Goal: Task Accomplishment & Management: Complete application form

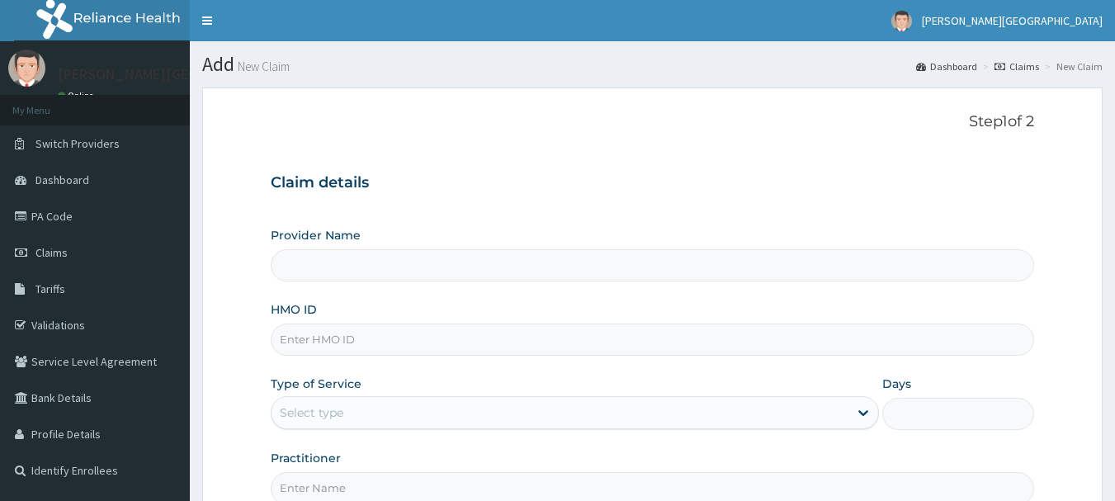
click at [370, 339] on input "HMO ID" at bounding box center [653, 339] width 764 height 32
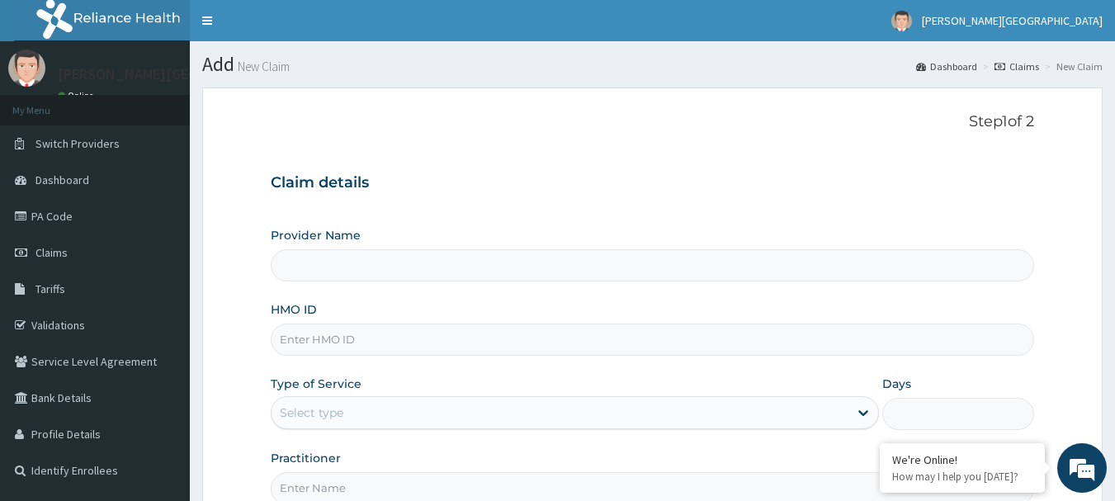
paste input "CDG/10042/D"
type input "CDG/10042/C"
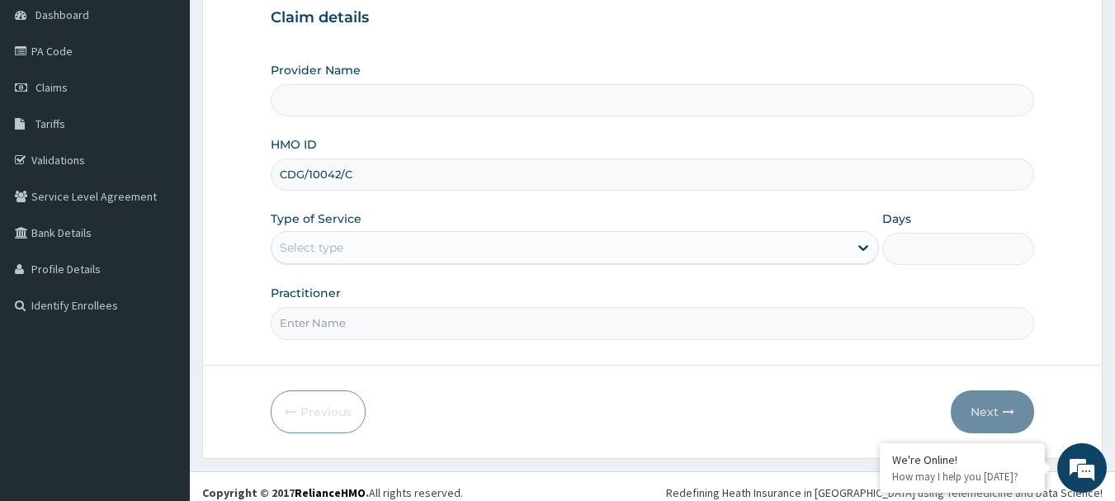
scroll to position [177, 0]
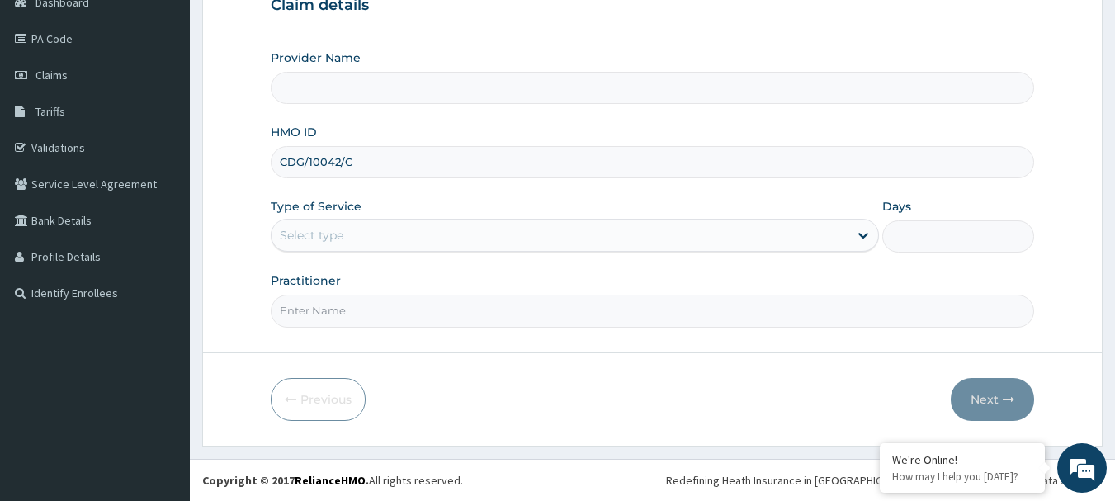
type input "[PERSON_NAME][GEOGRAPHIC_DATA]"
type input "CDG/10042/C"
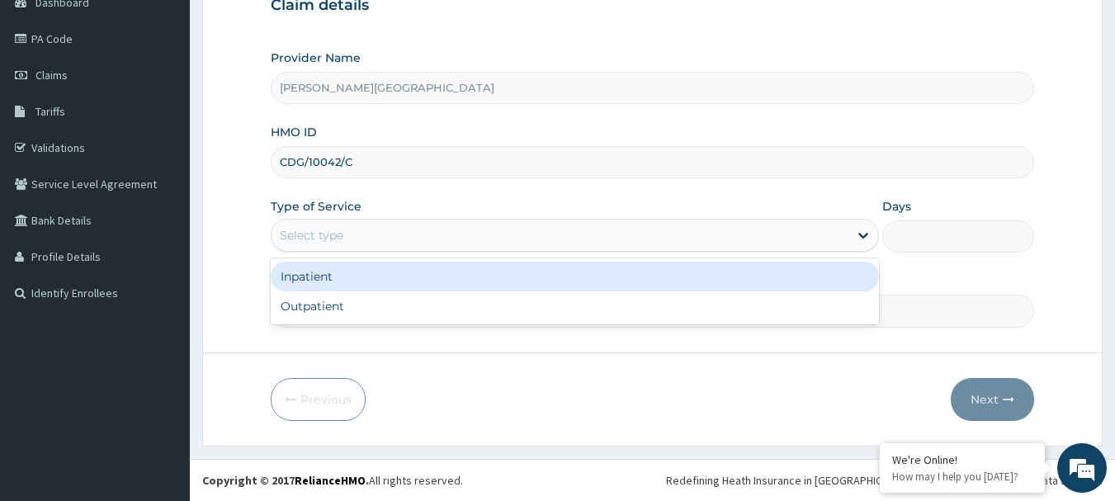
click at [469, 233] on div "Select type" at bounding box center [559, 235] width 577 height 26
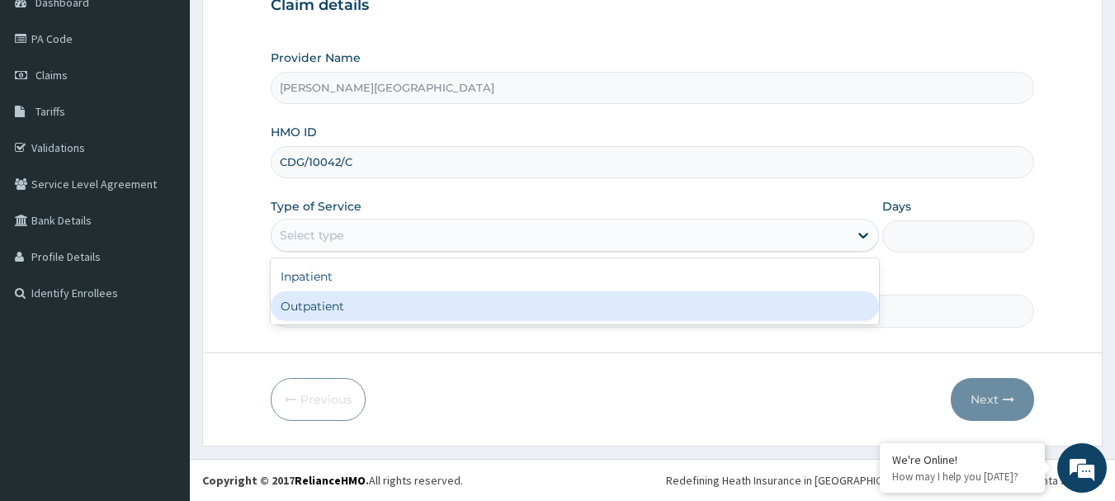
click at [450, 309] on div "Outpatient" at bounding box center [575, 306] width 608 height 30
type input "1"
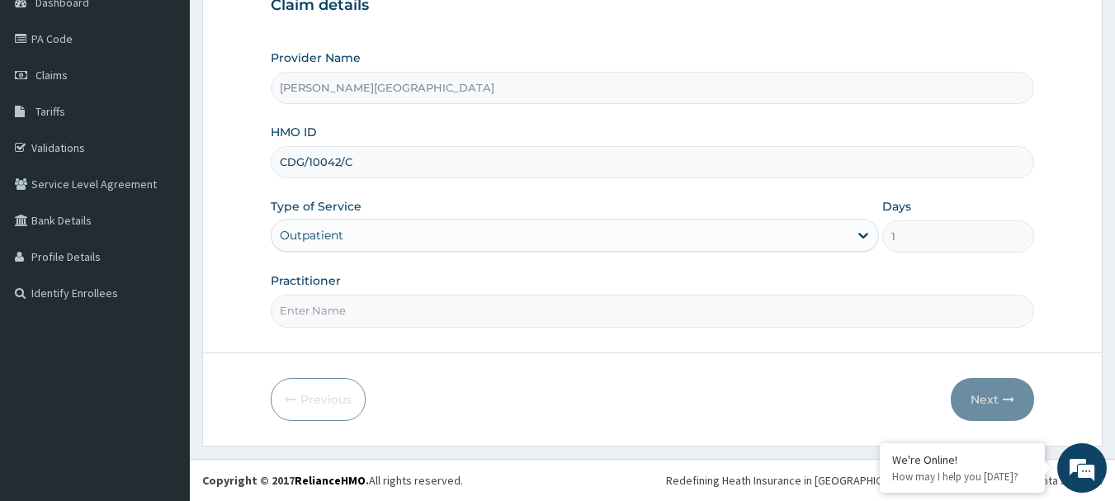
click at [519, 319] on input "Practitioner" at bounding box center [653, 311] width 764 height 32
type input "DR ADEYINKA"
click at [974, 392] on button "Next" at bounding box center [992, 399] width 83 height 43
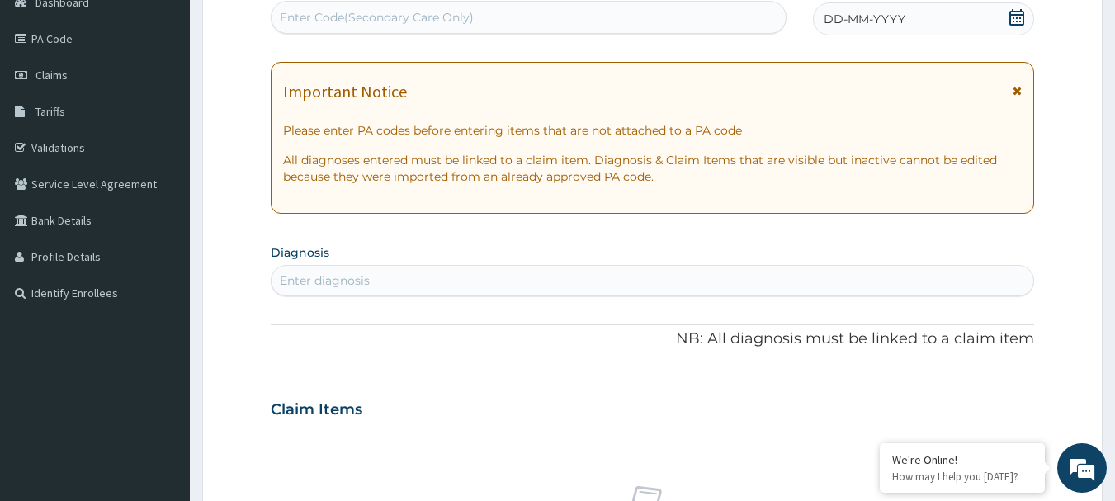
click at [1008, 12] on div "DD-MM-YYYY" at bounding box center [923, 18] width 221 height 33
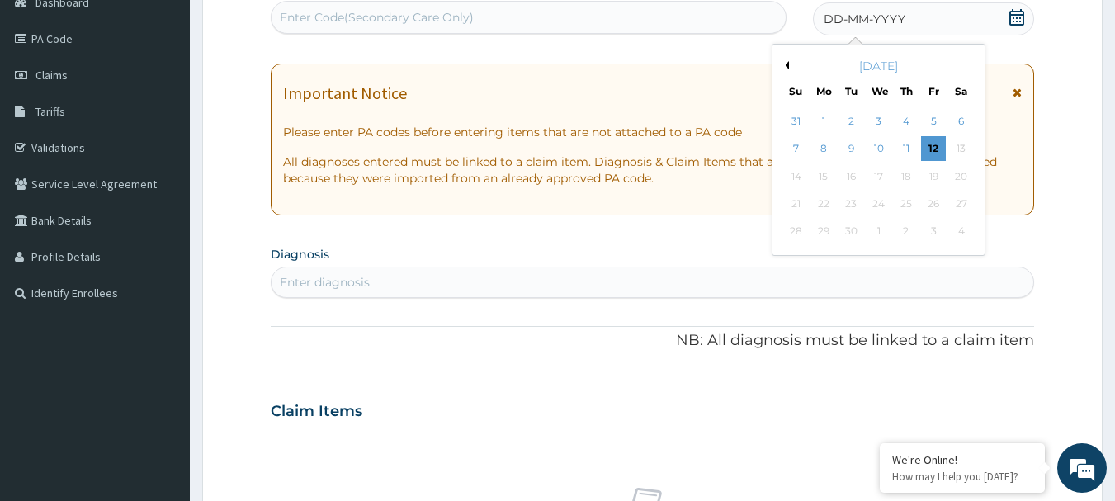
click at [791, 64] on div "September 2025" at bounding box center [878, 66] width 199 height 17
click at [787, 64] on button "Previous Month" at bounding box center [785, 65] width 8 height 8
click at [933, 149] on div "8" at bounding box center [933, 149] width 25 height 25
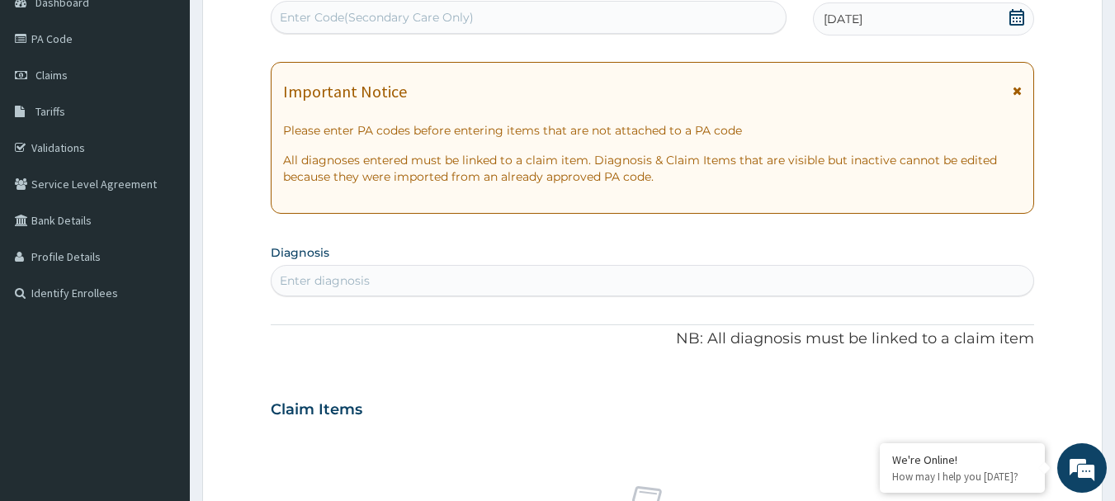
click at [540, 283] on div "Enter diagnosis" at bounding box center [652, 280] width 762 height 26
type input "FEVER"
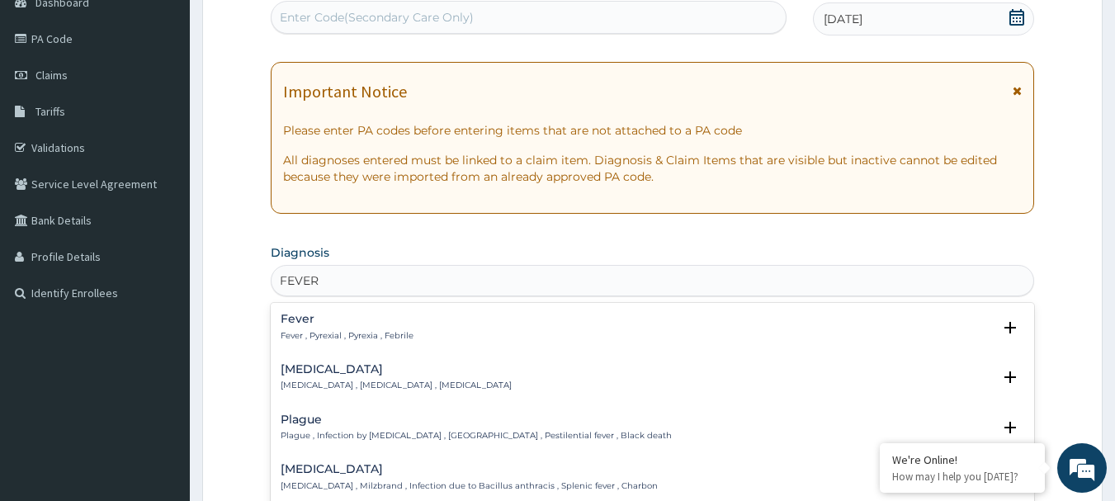
click at [300, 318] on h4 "Fever" at bounding box center [347, 319] width 133 height 12
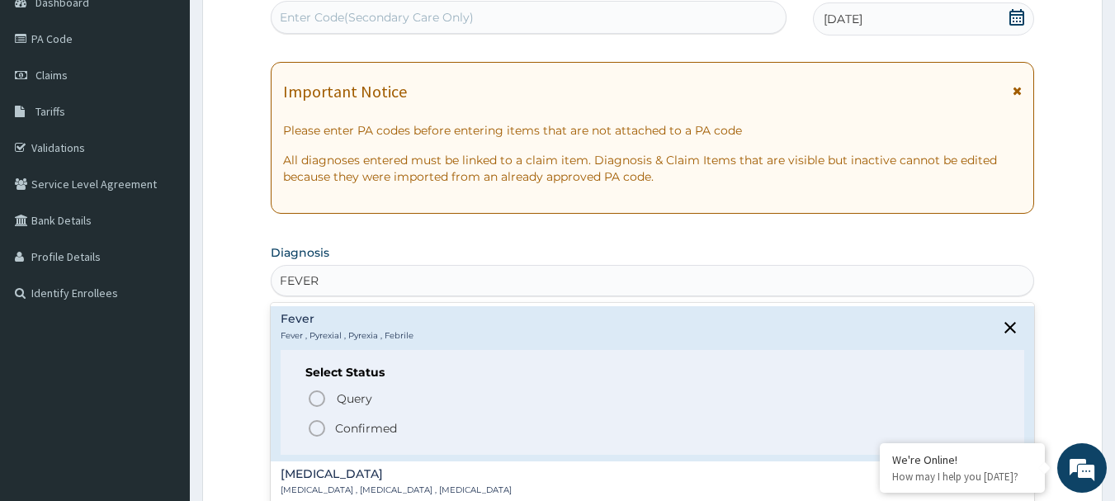
click at [317, 431] on icon "status option filled" at bounding box center [317, 428] width 20 height 20
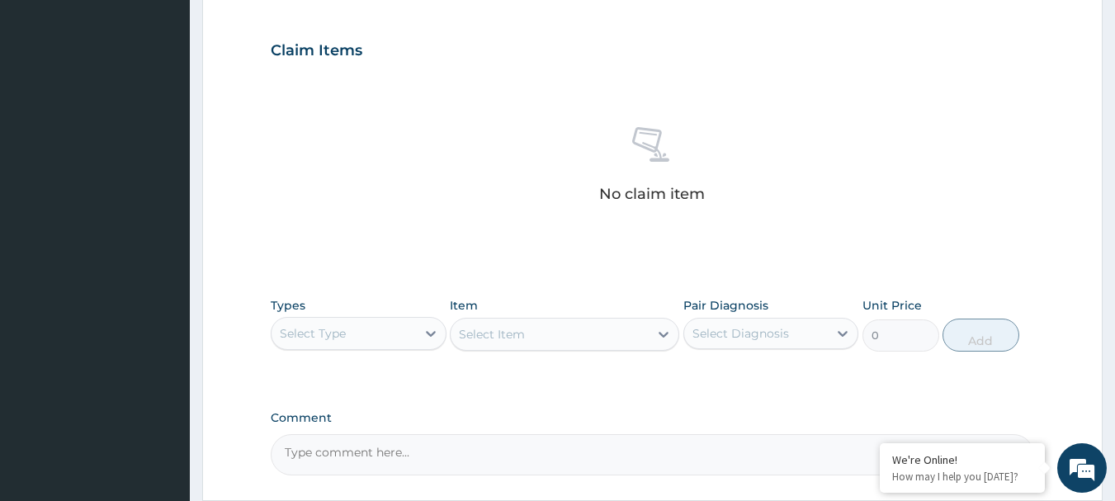
scroll to position [573, 0]
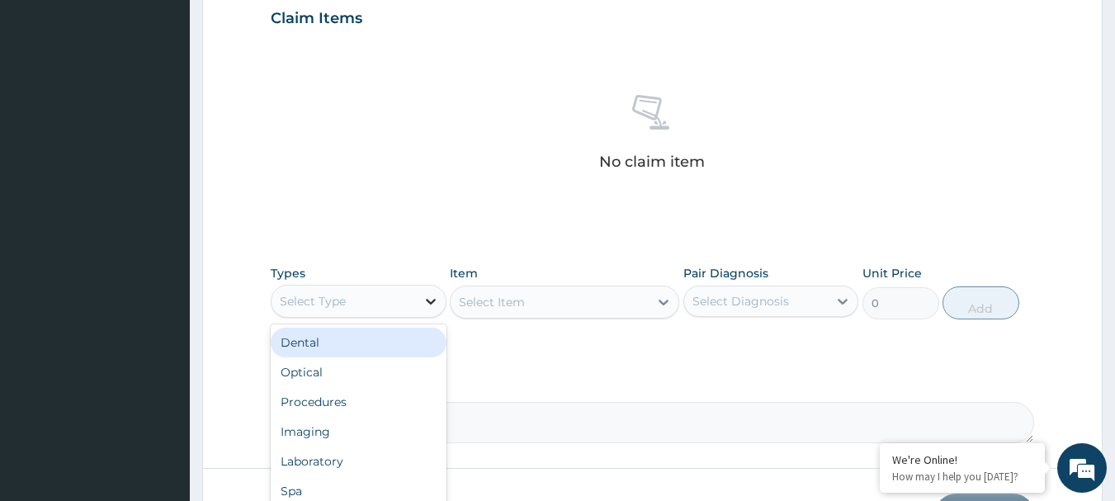
click at [434, 296] on icon at bounding box center [430, 301] width 17 height 17
type input "DR"
click at [352, 336] on div "Drugs" at bounding box center [359, 343] width 176 height 30
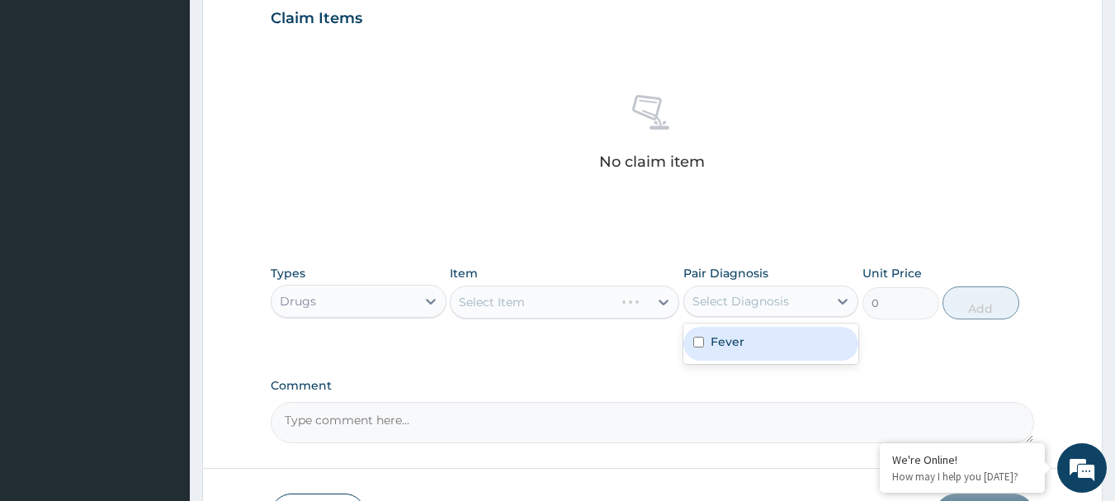
click at [773, 302] on div "Select Diagnosis" at bounding box center [740, 301] width 97 height 17
click at [747, 340] on div "Fever" at bounding box center [771, 344] width 176 height 34
checkbox input "true"
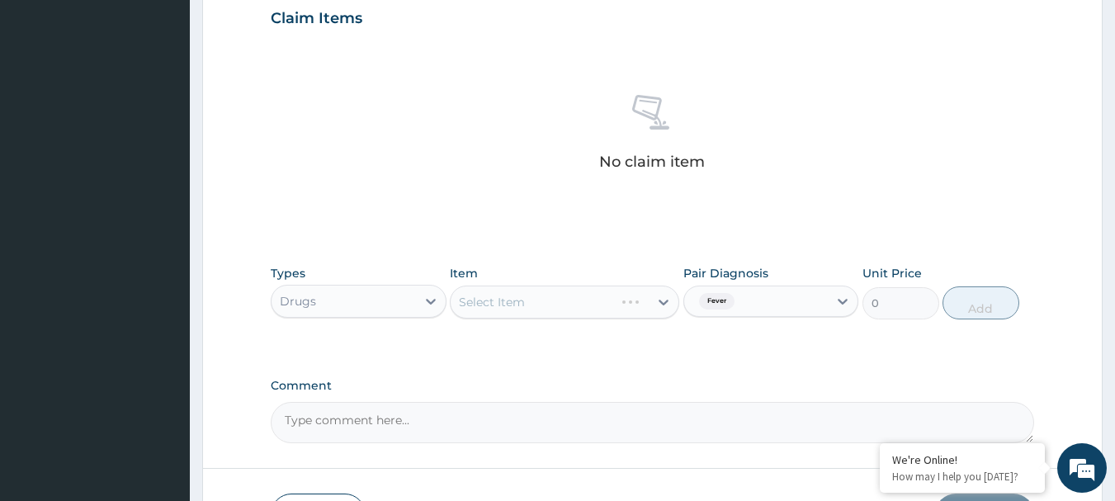
click at [568, 294] on div "Select Item" at bounding box center [564, 302] width 229 height 33
click at [537, 306] on div "Select Item" at bounding box center [564, 302] width 229 height 33
click at [548, 304] on div "Select Item" at bounding box center [564, 302] width 229 height 33
click at [551, 309] on div "Select Item" at bounding box center [550, 302] width 198 height 26
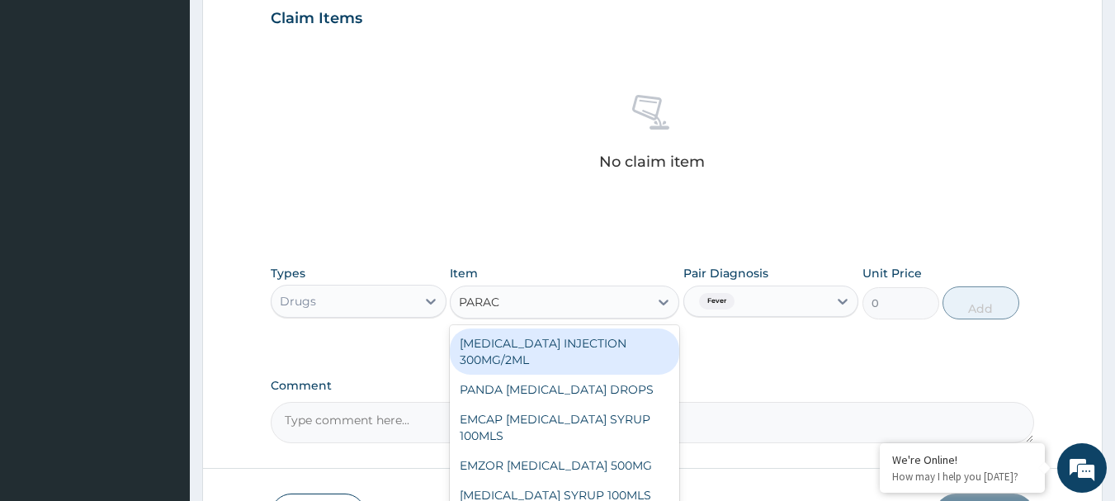
type input "PARACE"
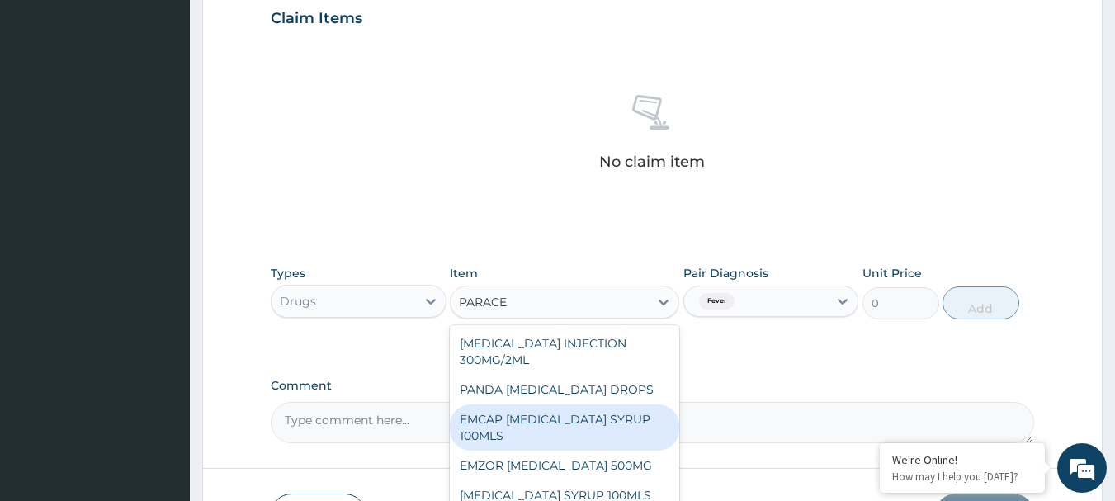
click at [577, 419] on div "EMCAP PARACETAMOL SYRUP 100MLS" at bounding box center [564, 427] width 229 height 46
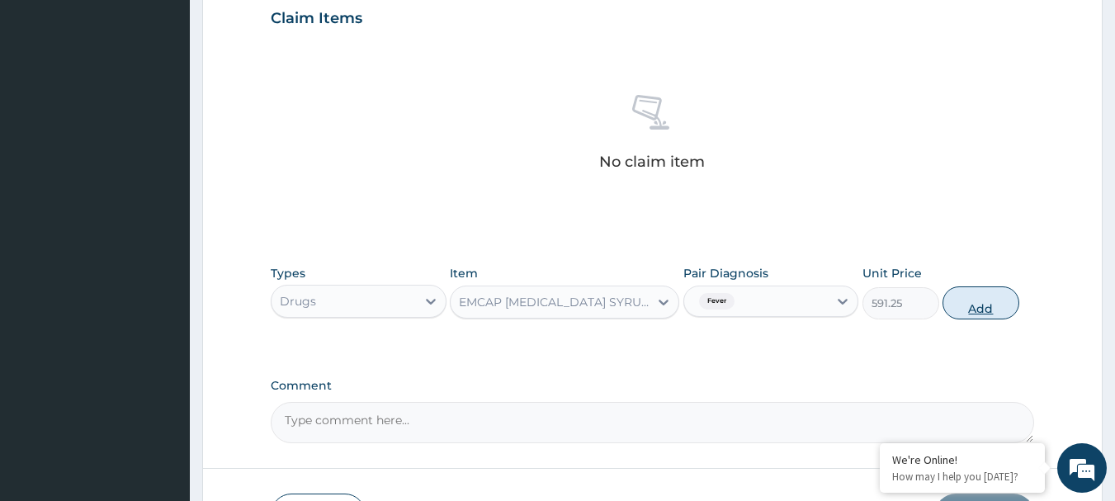
click at [988, 304] on button "Add" at bounding box center [980, 302] width 77 height 33
type input "0"
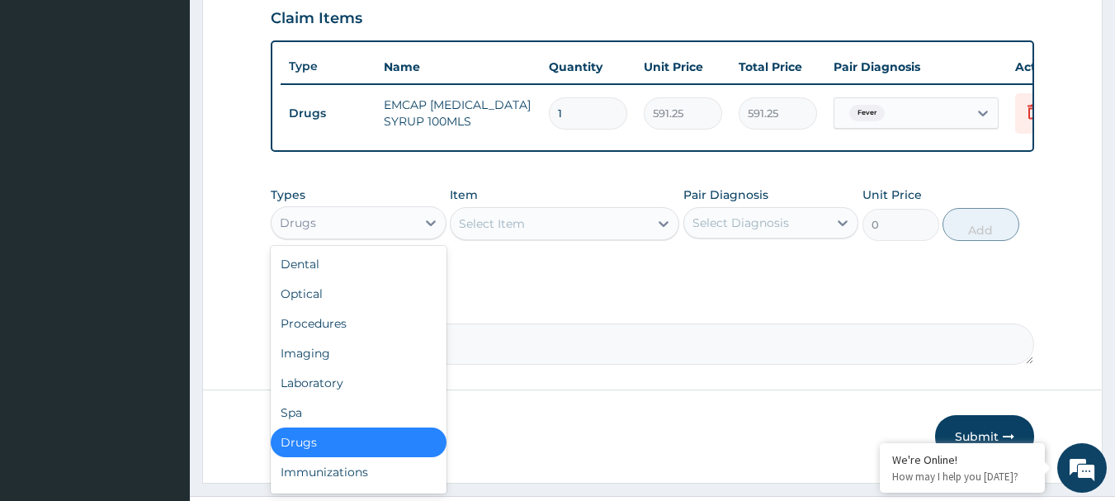
click at [408, 230] on div "Drugs" at bounding box center [343, 223] width 144 height 26
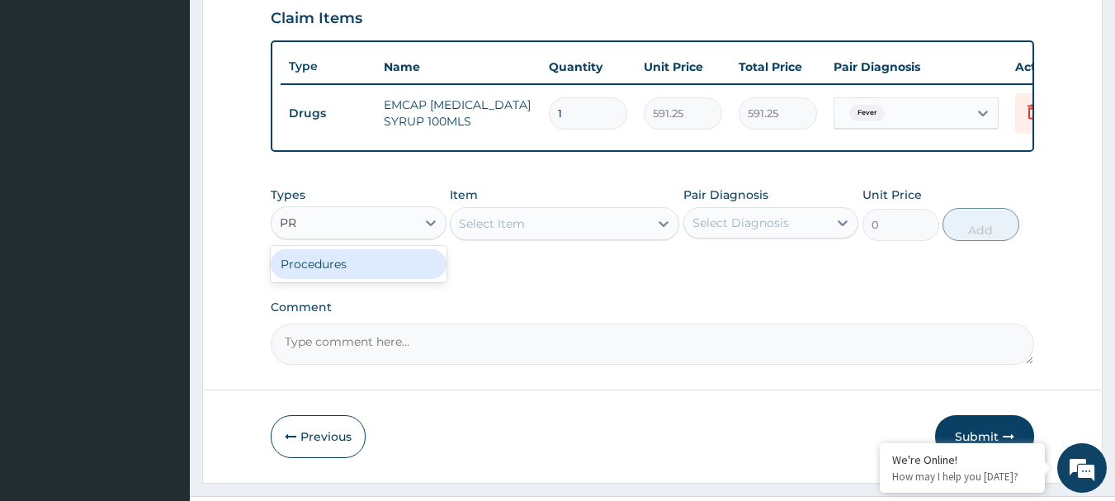
type input "PRO"
click at [354, 276] on div "Procedures" at bounding box center [359, 264] width 176 height 30
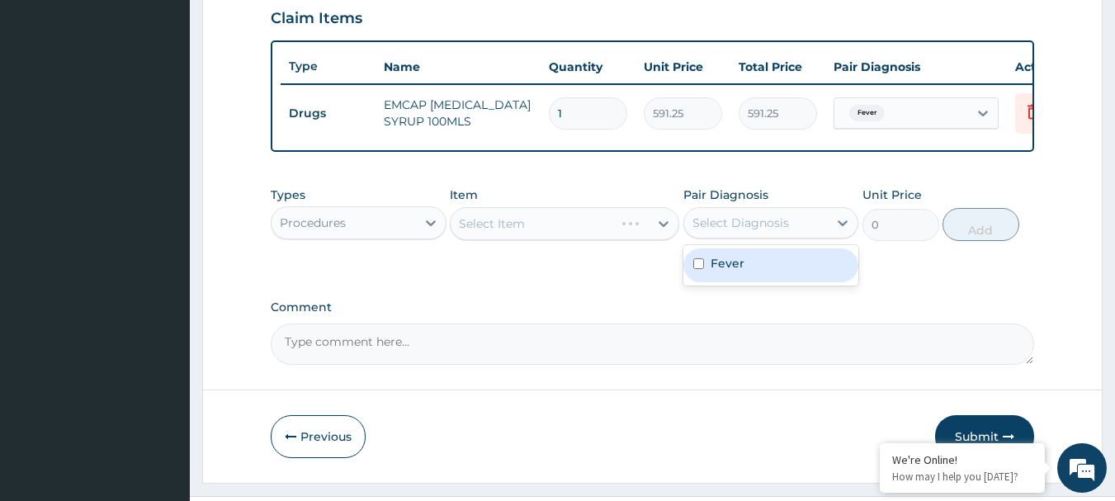
click at [753, 231] on div "Select Diagnosis" at bounding box center [740, 223] width 97 height 17
click at [759, 280] on div "Fever" at bounding box center [771, 265] width 176 height 34
checkbox input "true"
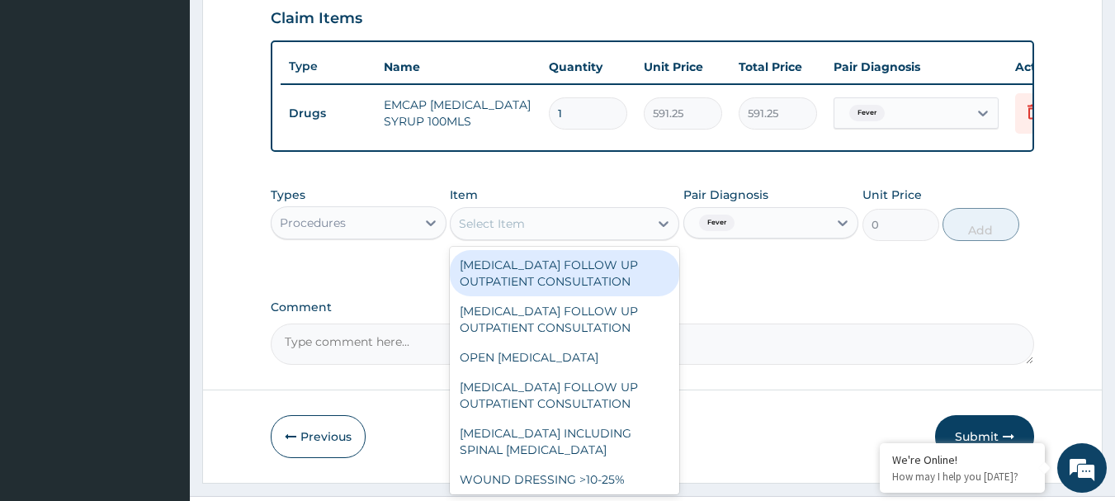
click at [568, 237] on div "Select Item" at bounding box center [550, 223] width 198 height 26
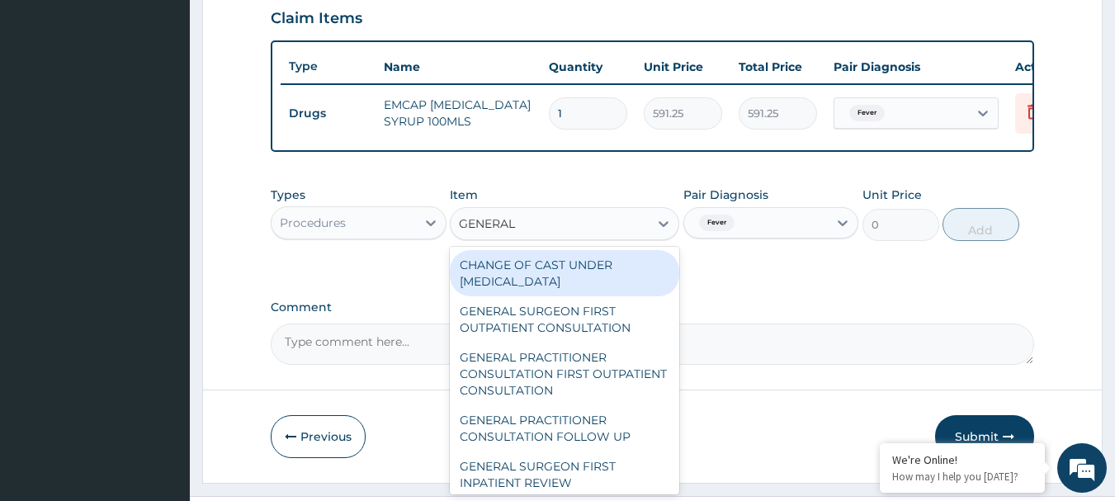
type input "GENERAL P"
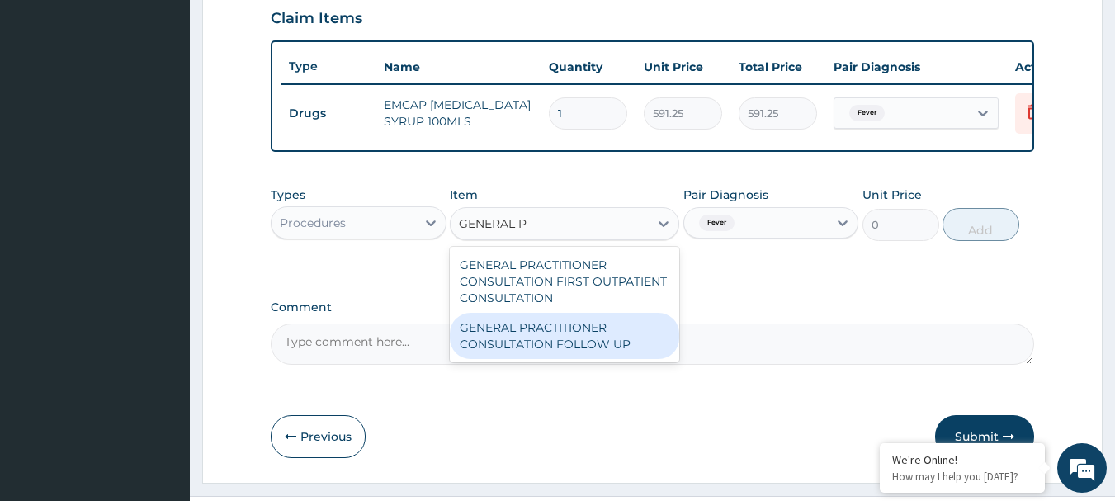
click at [562, 357] on div "GENERAL PRACTITIONER CONSULTATION FOLLOW UP" at bounding box center [564, 336] width 229 height 46
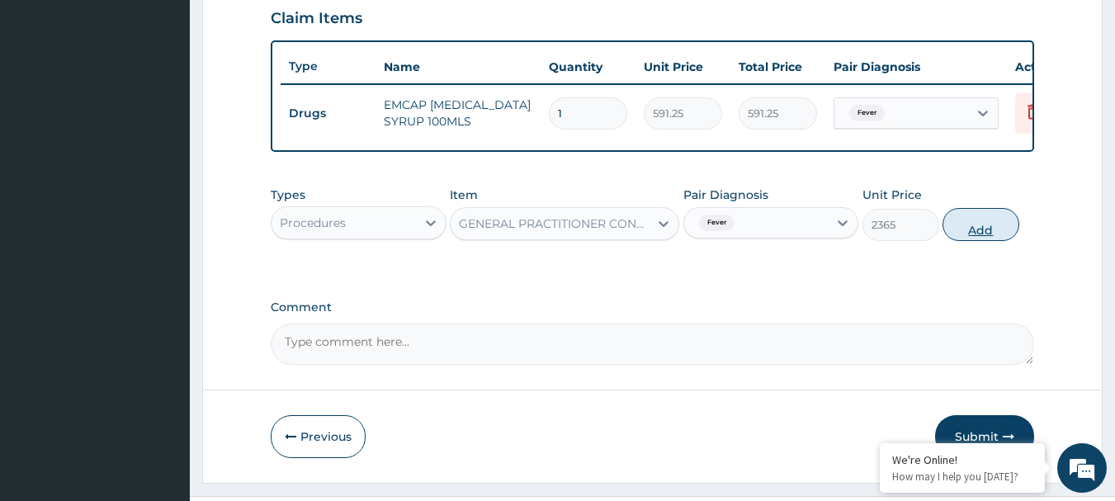
click at [960, 240] on button "Add" at bounding box center [980, 224] width 77 height 33
type input "0"
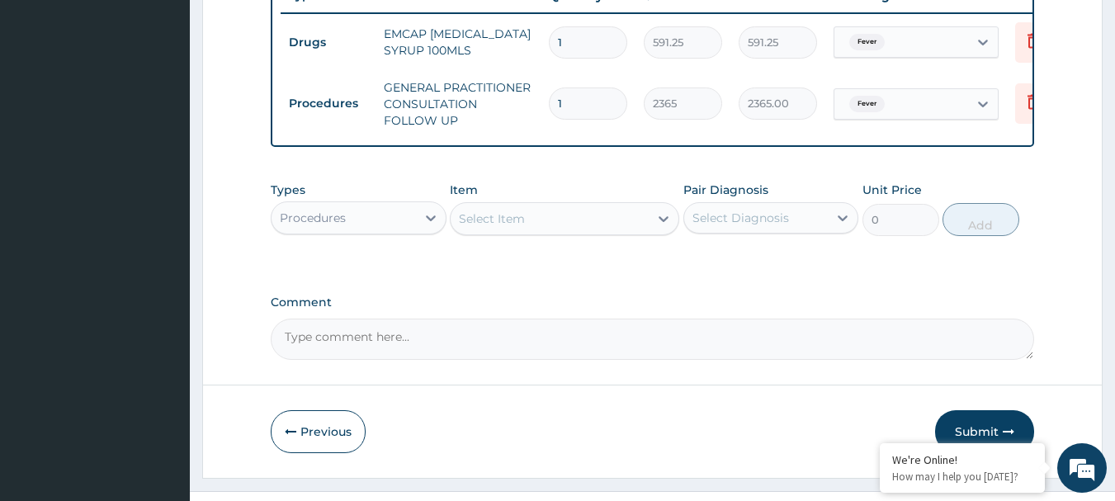
scroll to position [689, 0]
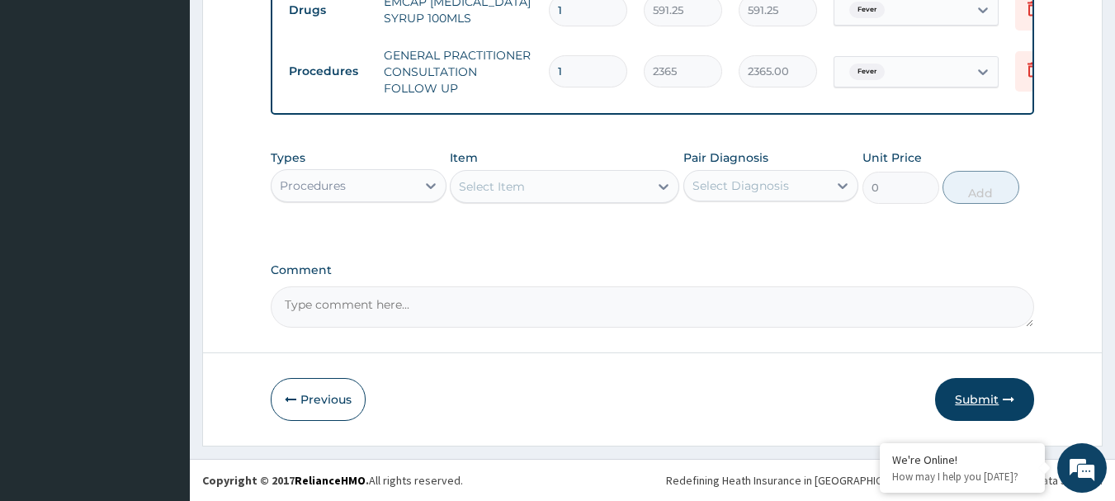
click at [976, 409] on button "Submit" at bounding box center [984, 399] width 99 height 43
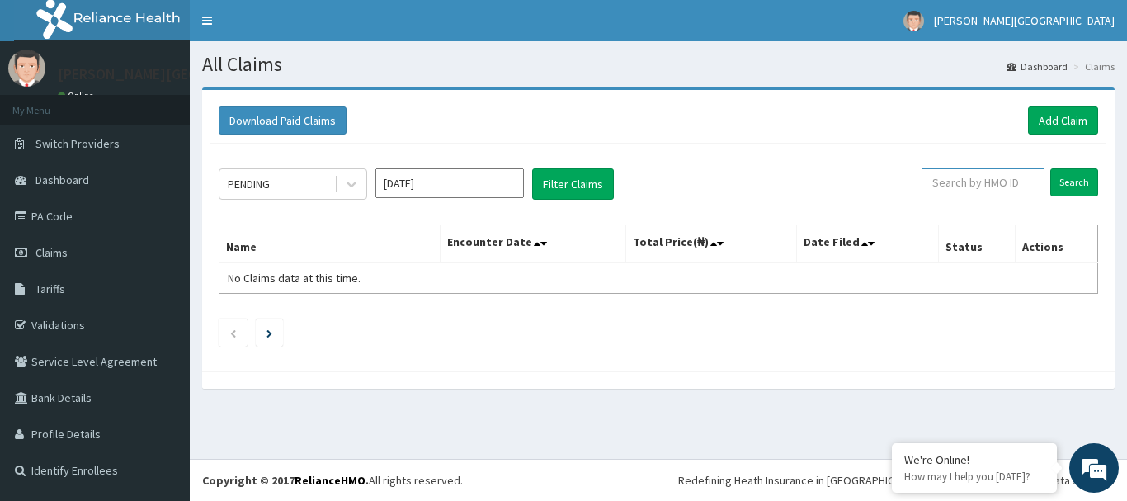
click at [960, 182] on input "text" at bounding box center [983, 182] width 123 height 28
paste input "CDG/10042/D"
type input "CDG/10042/C"
click at [1080, 186] on input "Search" at bounding box center [1074, 182] width 48 height 28
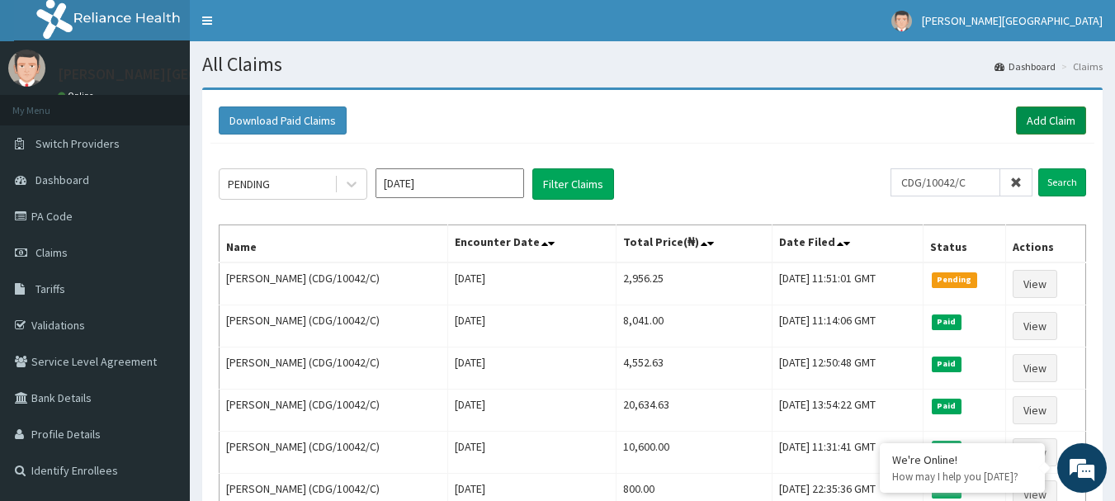
click at [1047, 118] on link "Add Claim" at bounding box center [1051, 120] width 70 height 28
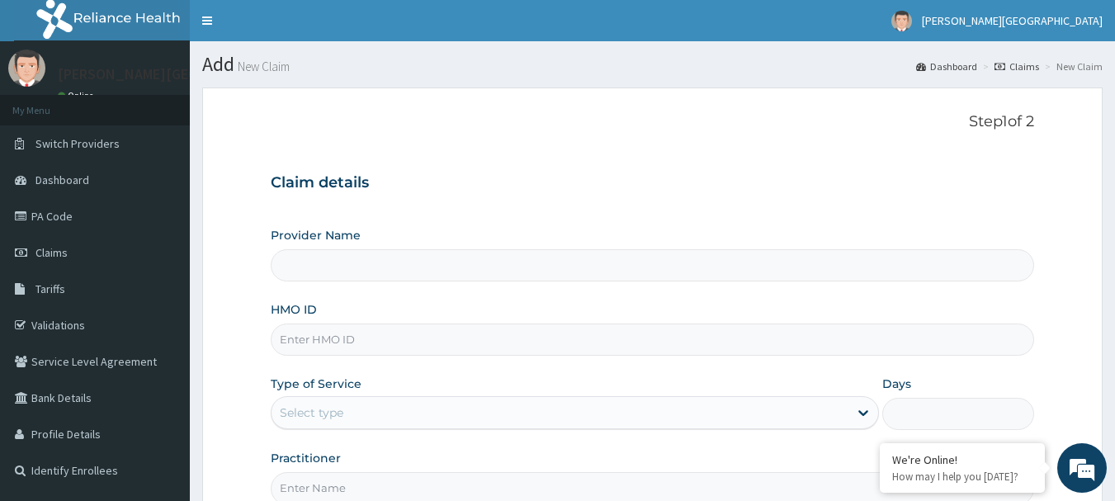
type input "[PERSON_NAME][GEOGRAPHIC_DATA]"
click at [375, 347] on input "HMO ID" at bounding box center [653, 339] width 764 height 32
paste input "TMQ/10079/A"
type input "TMQ/10079/A"
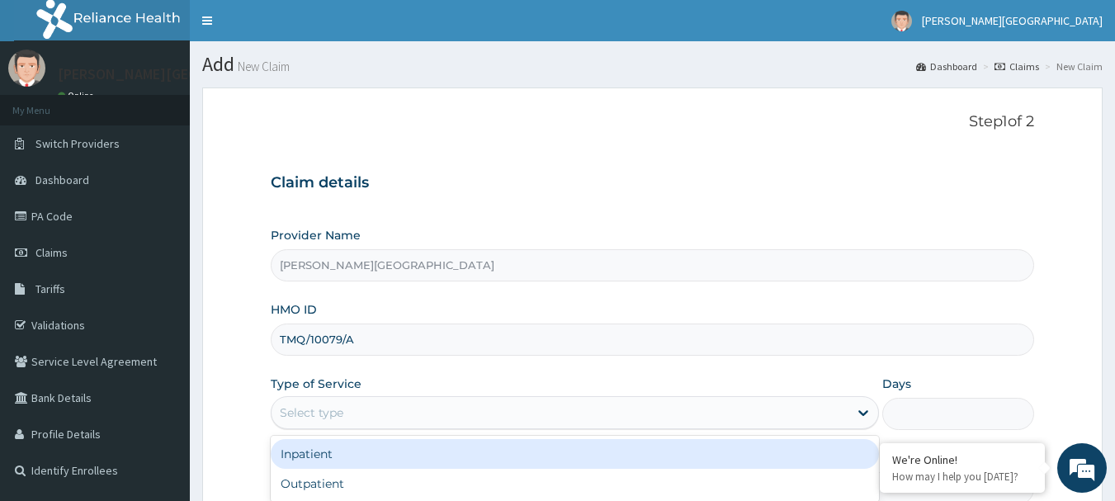
click at [385, 409] on div "Select type" at bounding box center [559, 412] width 577 height 26
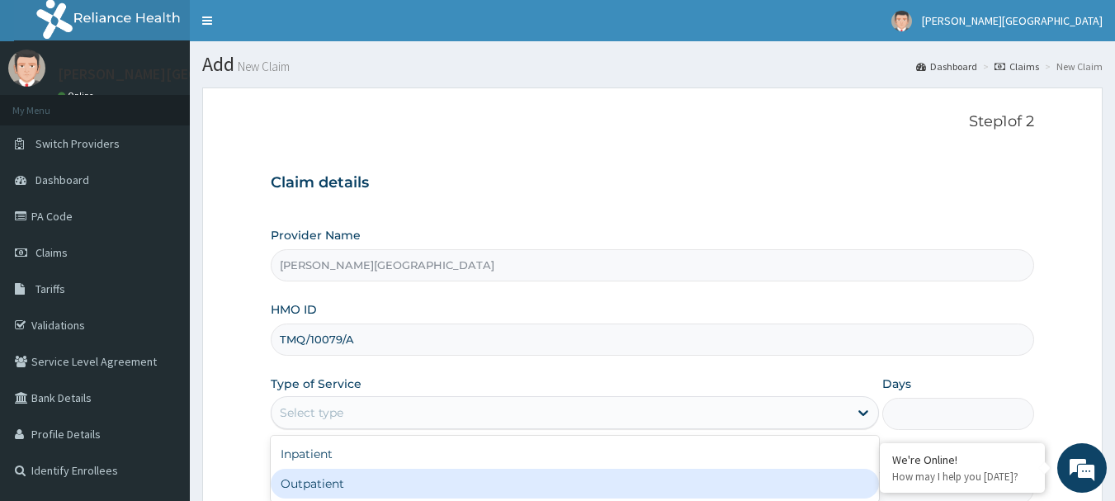
click at [393, 488] on div "Outpatient" at bounding box center [575, 484] width 608 height 30
type input "1"
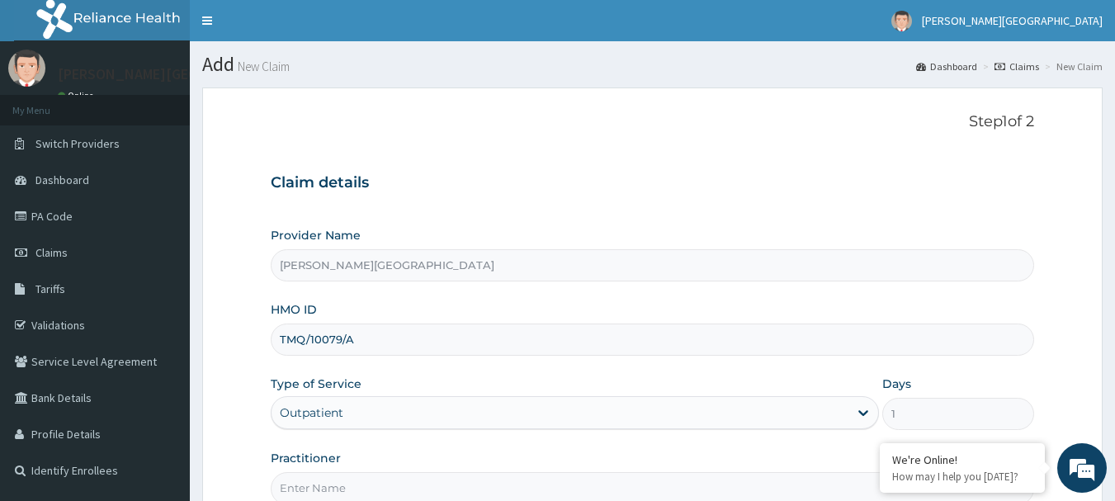
click at [396, 488] on input "Practitioner" at bounding box center [653, 488] width 764 height 32
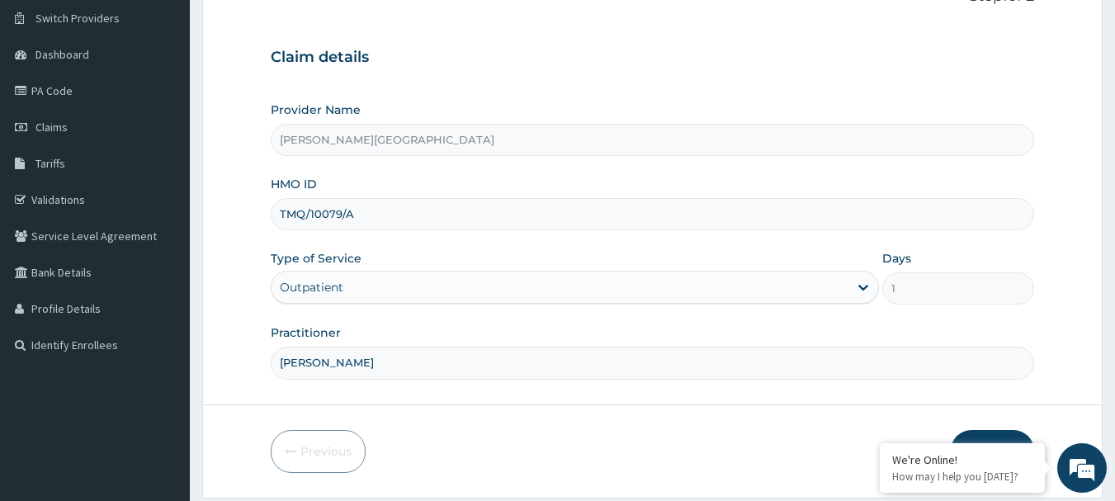
scroll to position [154, 0]
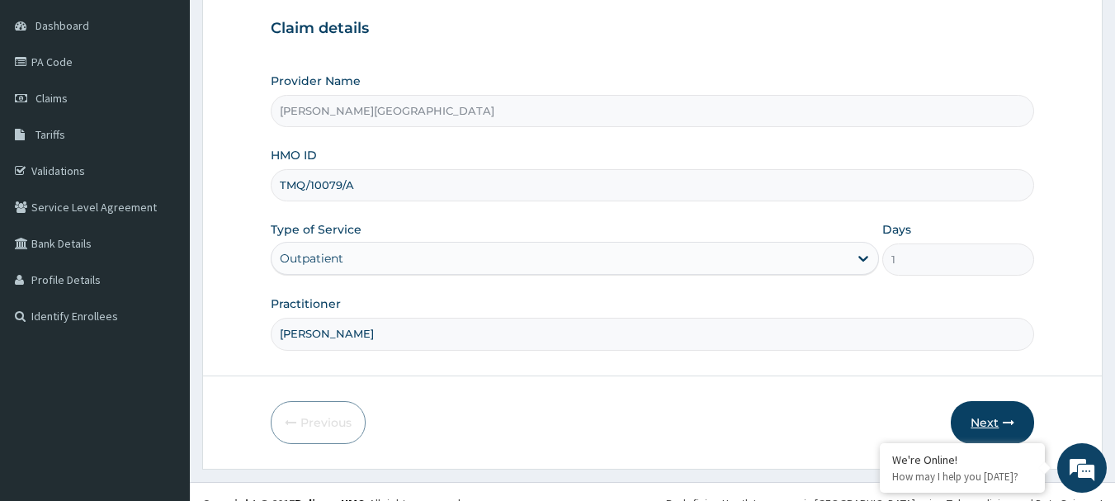
type input "DR GIDEON"
click at [981, 408] on button "Next" at bounding box center [992, 422] width 83 height 43
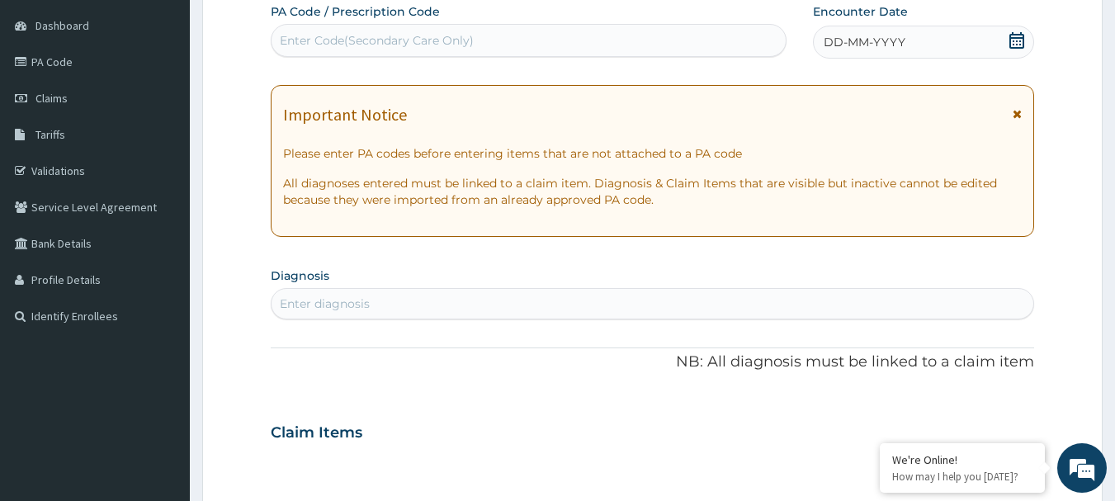
click at [425, 47] on div "Enter Code(Secondary Care Only)" at bounding box center [377, 40] width 194 height 17
type input "PA/4FE17D"
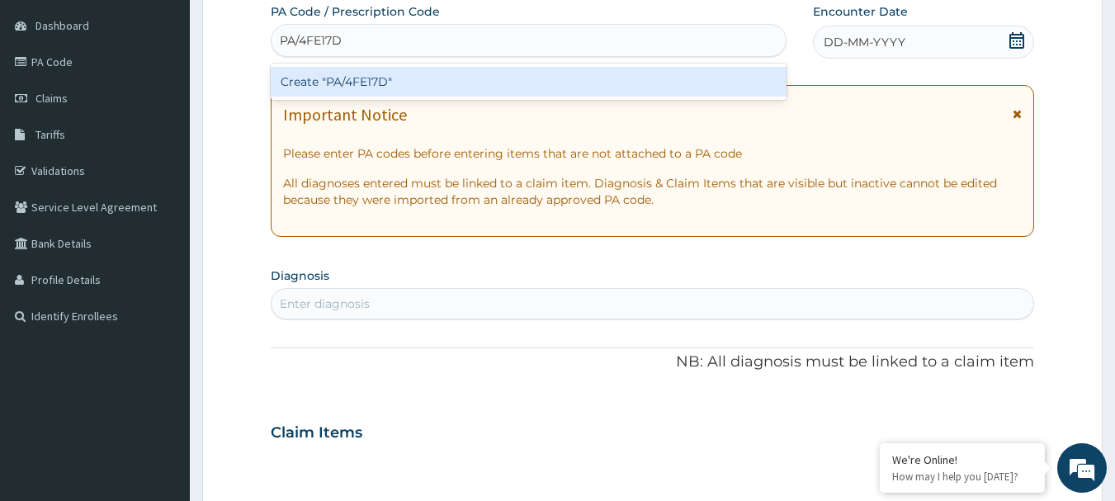
click at [367, 80] on div "Create "PA/4FE17D"" at bounding box center [529, 82] width 517 height 30
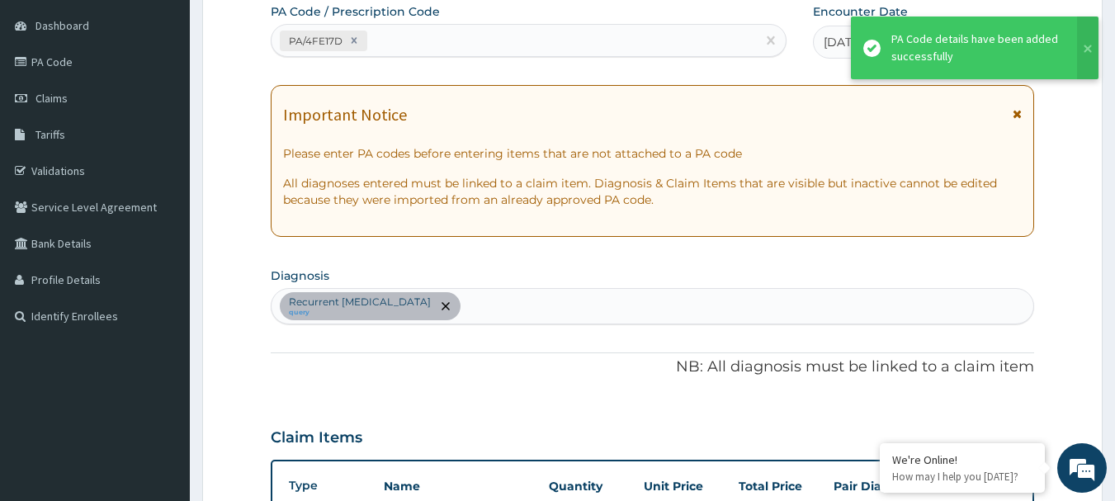
scroll to position [437, 0]
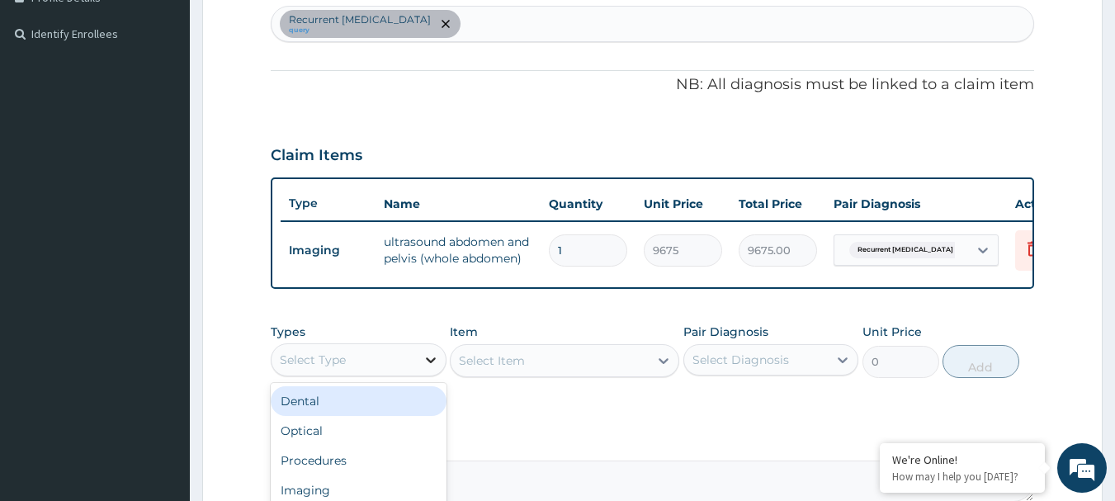
click at [431, 368] on icon at bounding box center [430, 360] width 17 height 17
type input "PR"
click at [304, 416] on div "Procedures" at bounding box center [359, 401] width 176 height 30
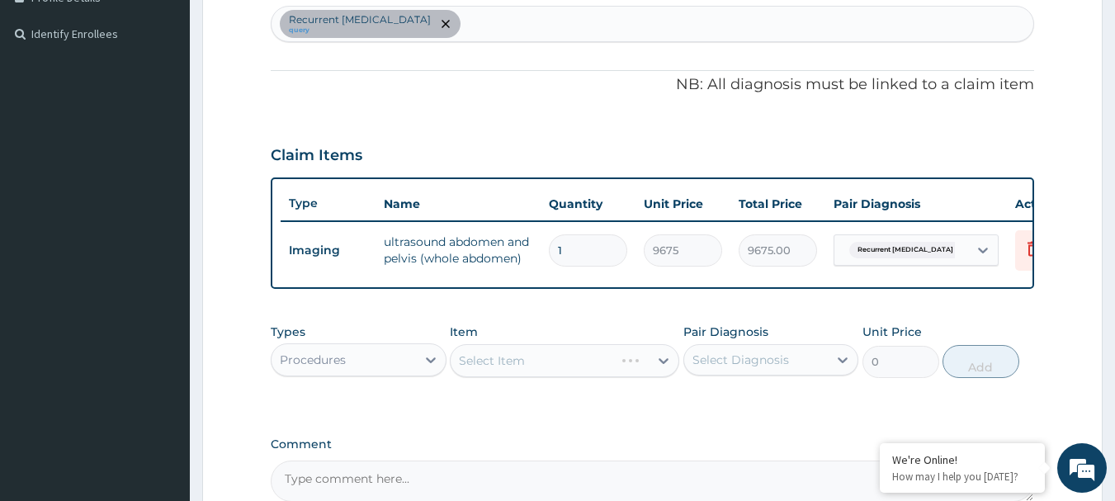
click at [520, 368] on div "Select Item" at bounding box center [564, 360] width 229 height 33
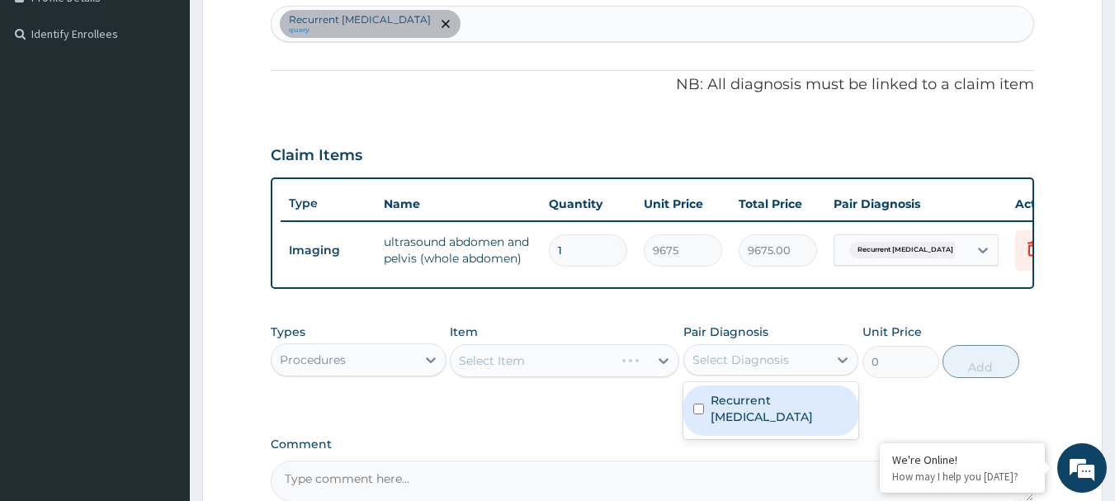
click at [719, 368] on div "Select Diagnosis" at bounding box center [740, 360] width 97 height 17
click at [743, 425] on label "Recurrent umbilical hernia" at bounding box center [779, 408] width 139 height 33
checkbox input "true"
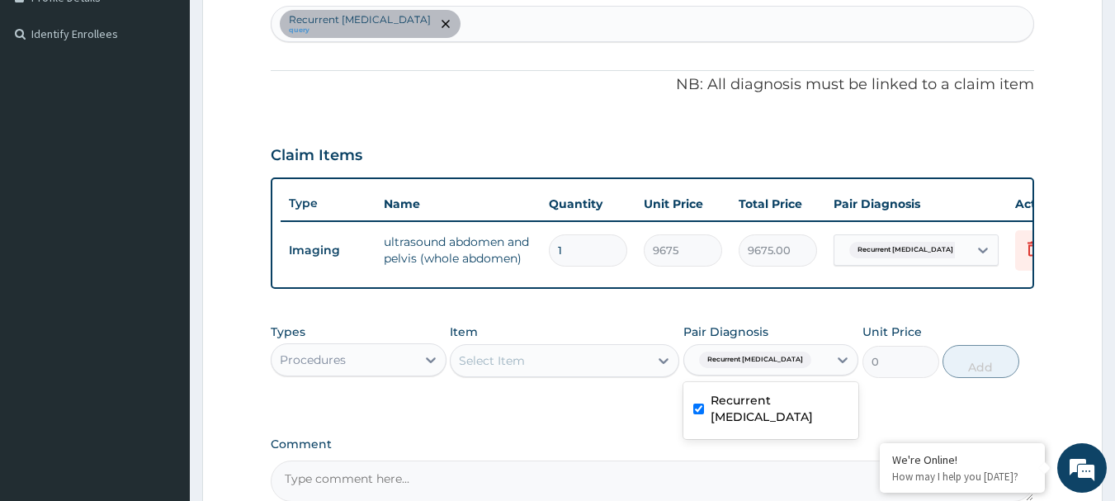
click at [545, 369] on div "Select Item" at bounding box center [550, 360] width 198 height 26
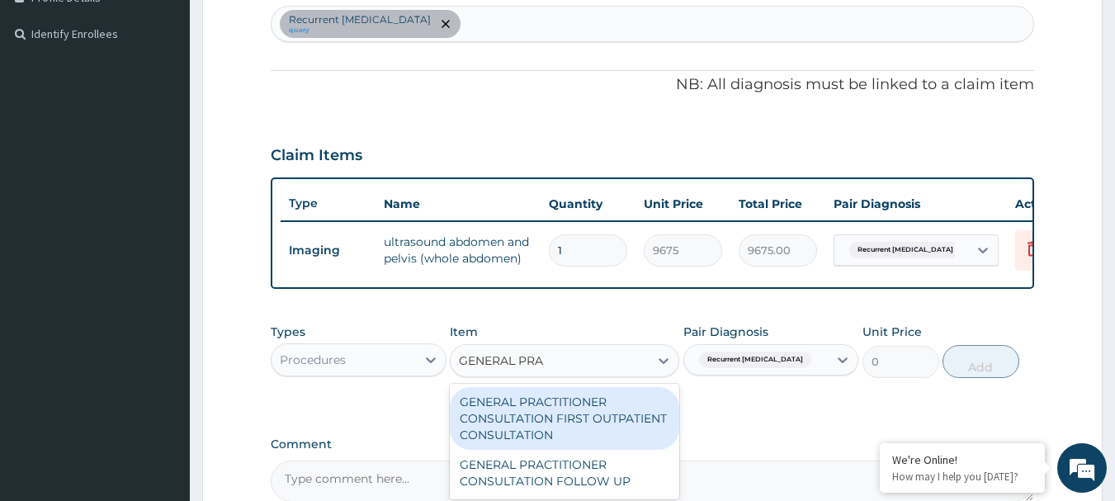
type input "GENERAL PRAC"
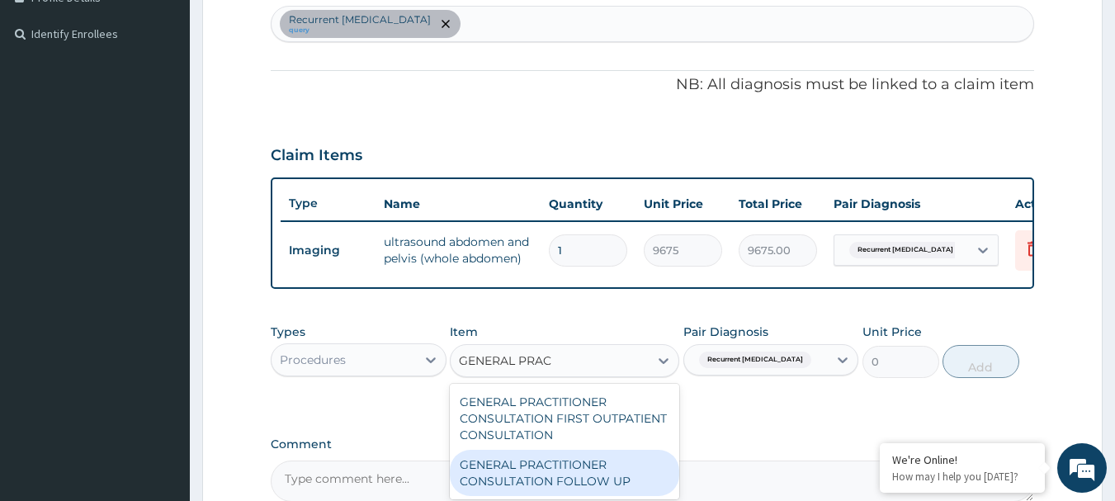
click at [540, 480] on div "GENERAL PRACTITIONER CONSULTATION FOLLOW UP" at bounding box center [564, 473] width 229 height 46
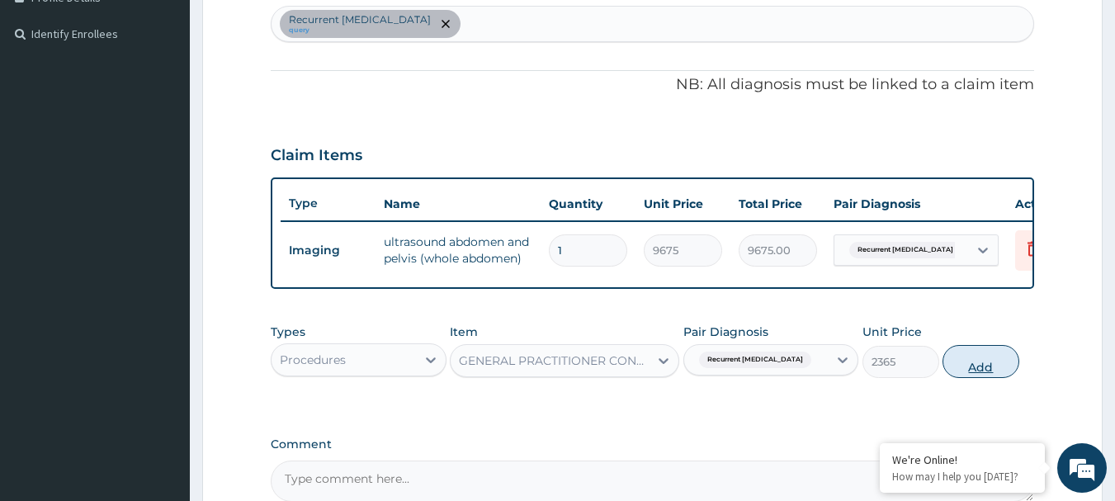
click at [967, 378] on button "Add" at bounding box center [980, 361] width 77 height 33
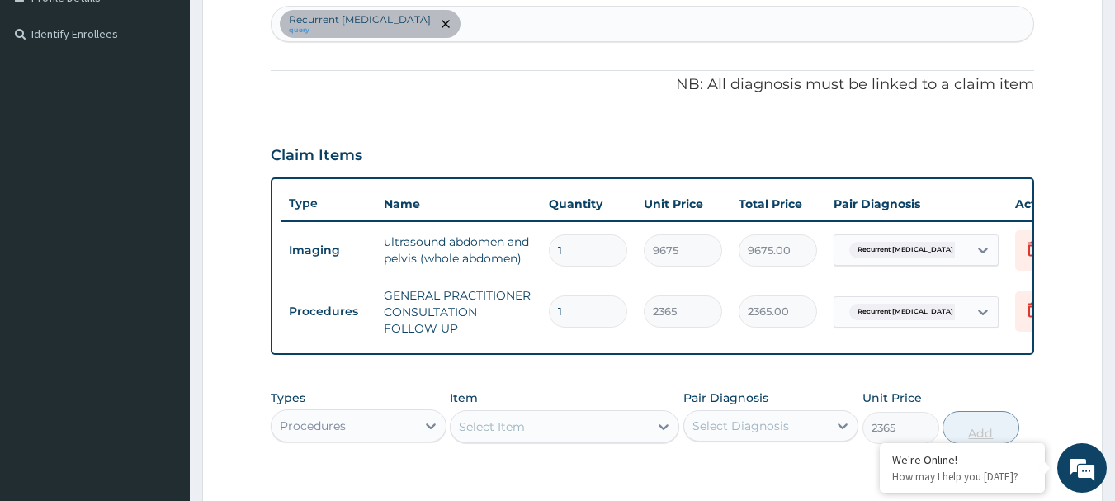
type input "0"
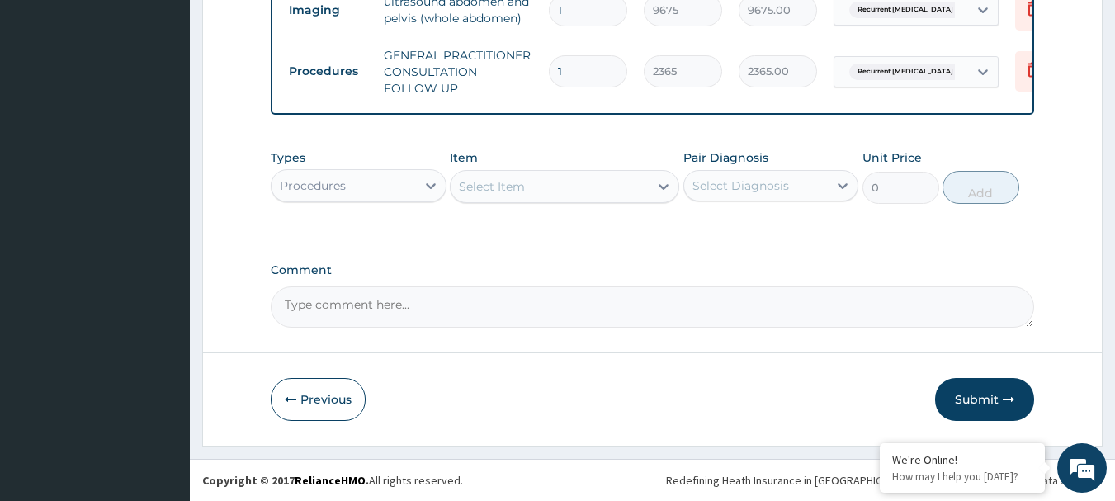
scroll to position [689, 0]
click at [997, 391] on button "Submit" at bounding box center [984, 399] width 99 height 43
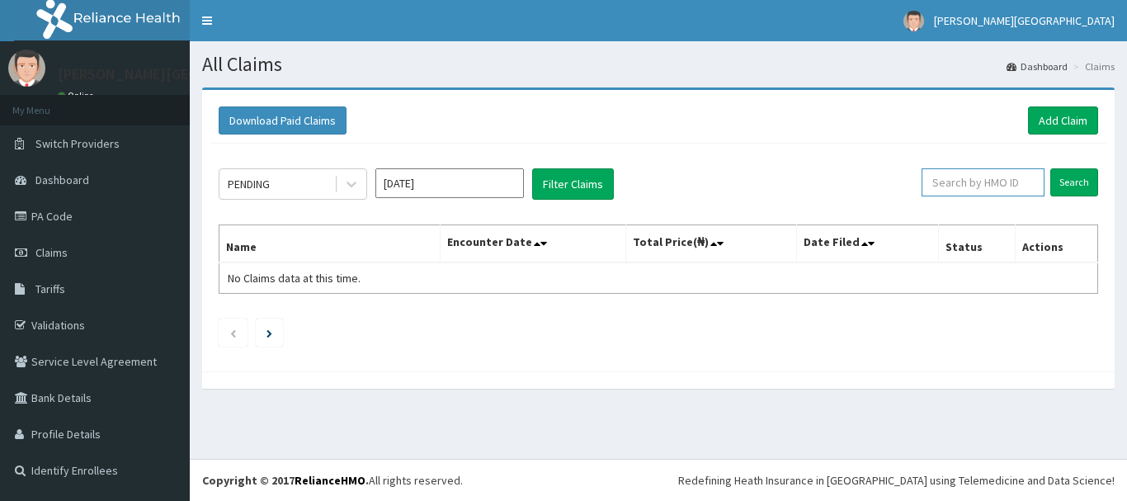
click at [979, 182] on input "text" at bounding box center [983, 182] width 123 height 28
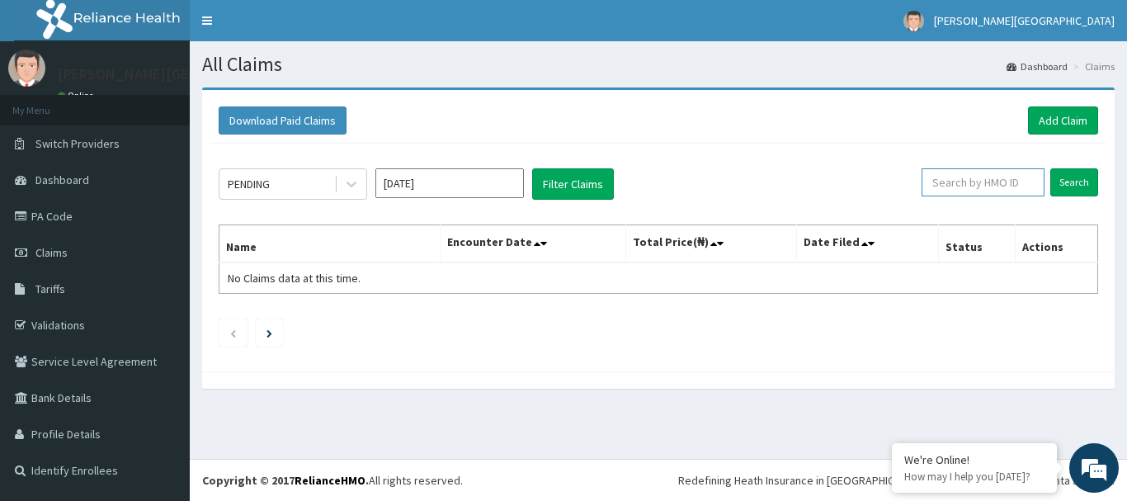
paste input "TMQ/10079/A"
type input "TMQ/10079/A"
click at [1069, 179] on input "Search" at bounding box center [1074, 182] width 48 height 28
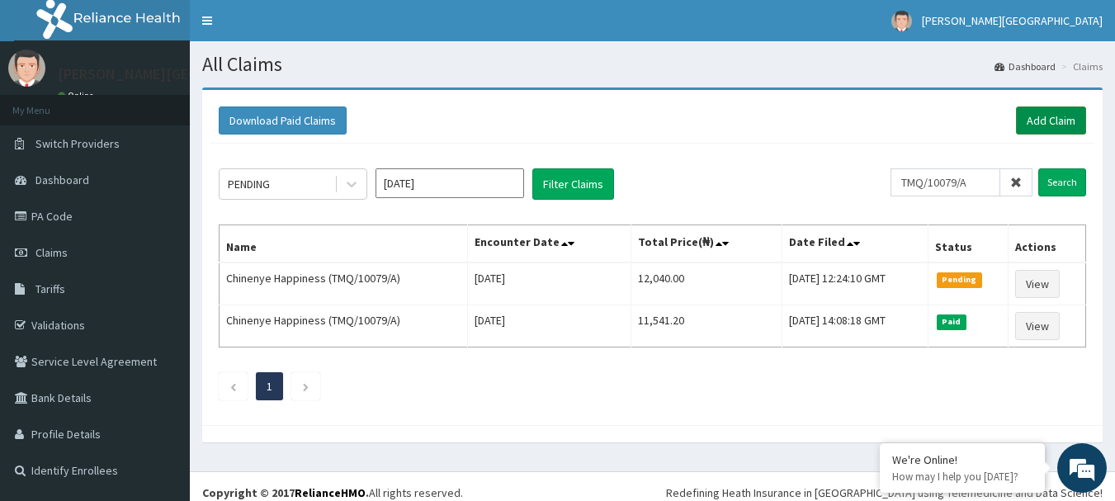
click at [1063, 118] on link "Add Claim" at bounding box center [1051, 120] width 70 height 28
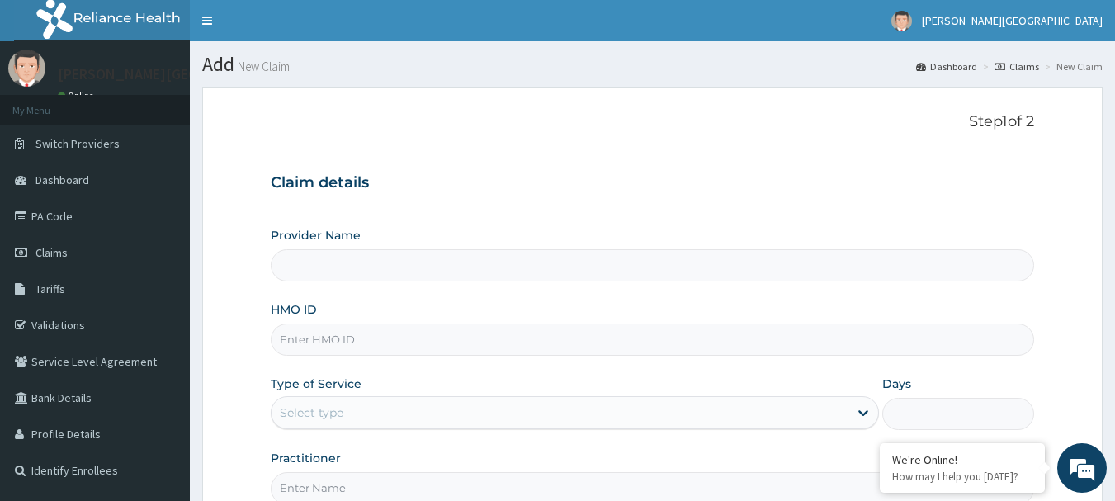
type input "[PERSON_NAME][GEOGRAPHIC_DATA]"
click at [349, 334] on input "HMO ID" at bounding box center [653, 339] width 764 height 32
click at [347, 340] on input "HMO ID" at bounding box center [653, 339] width 764 height 32
type input "TMQ/10079/A"
click at [647, 414] on div "Select type" at bounding box center [559, 412] width 577 height 26
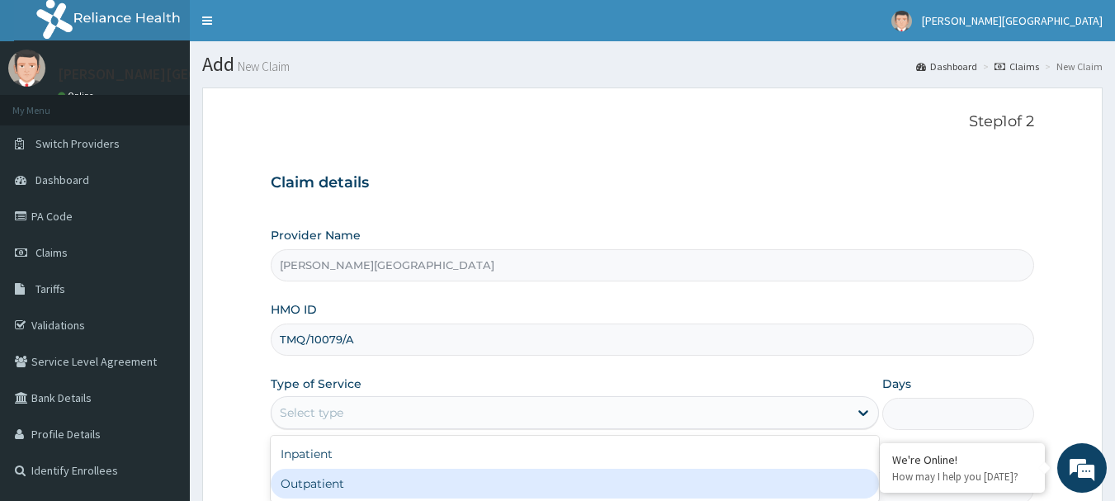
click at [727, 480] on div "Outpatient" at bounding box center [575, 484] width 608 height 30
type input "1"
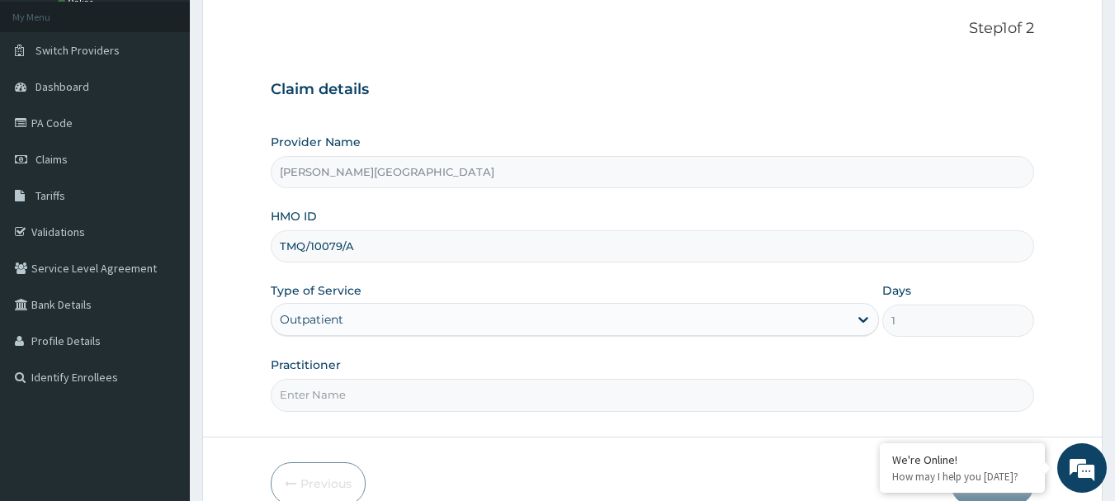
scroll to position [99, 0]
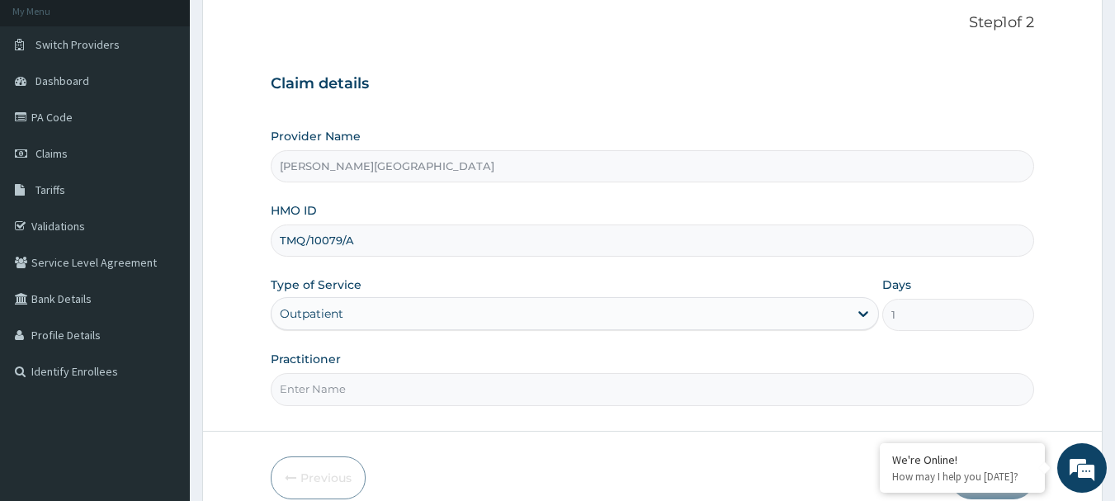
click at [699, 385] on input "Practitioner" at bounding box center [653, 389] width 764 height 32
type input "DR GIDEON"
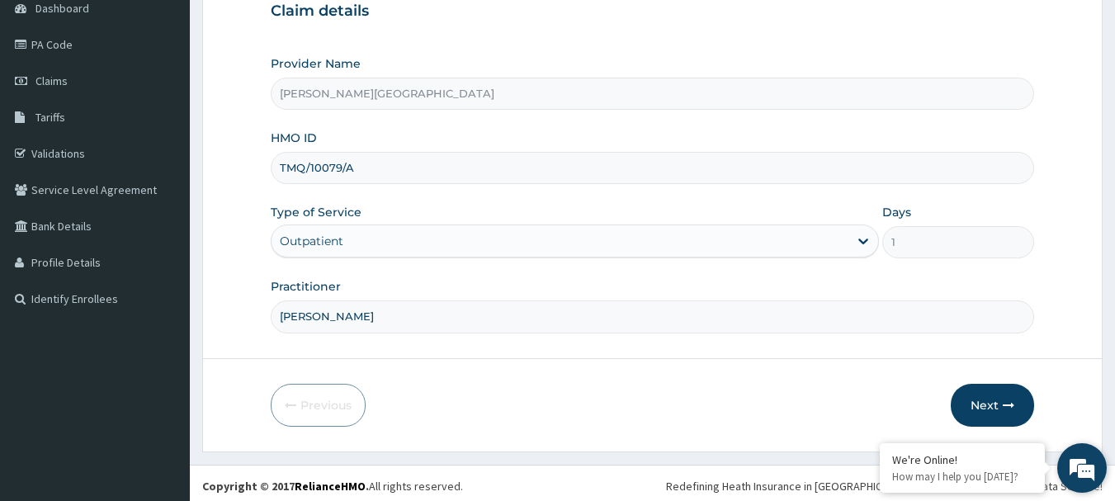
scroll to position [176, 0]
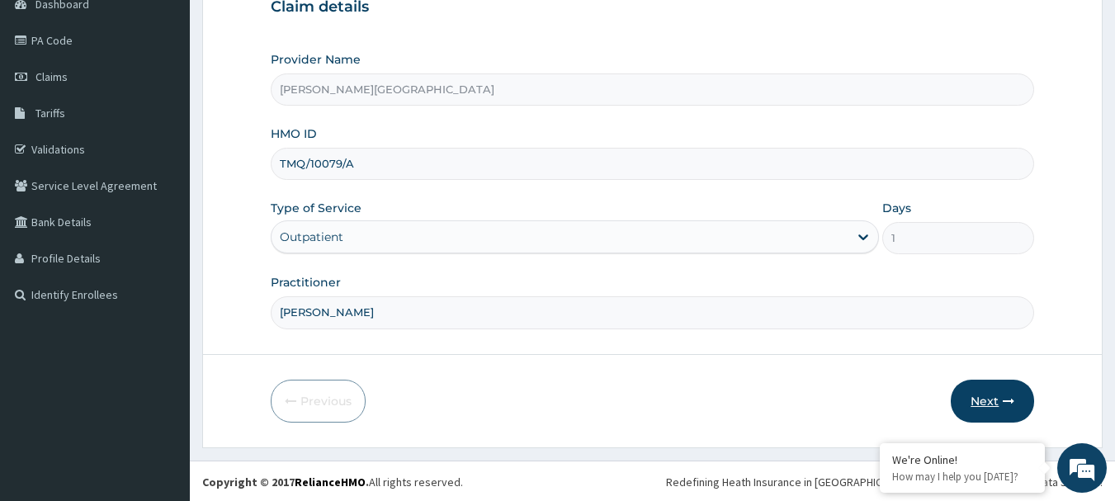
click at [997, 403] on button "Next" at bounding box center [992, 401] width 83 height 43
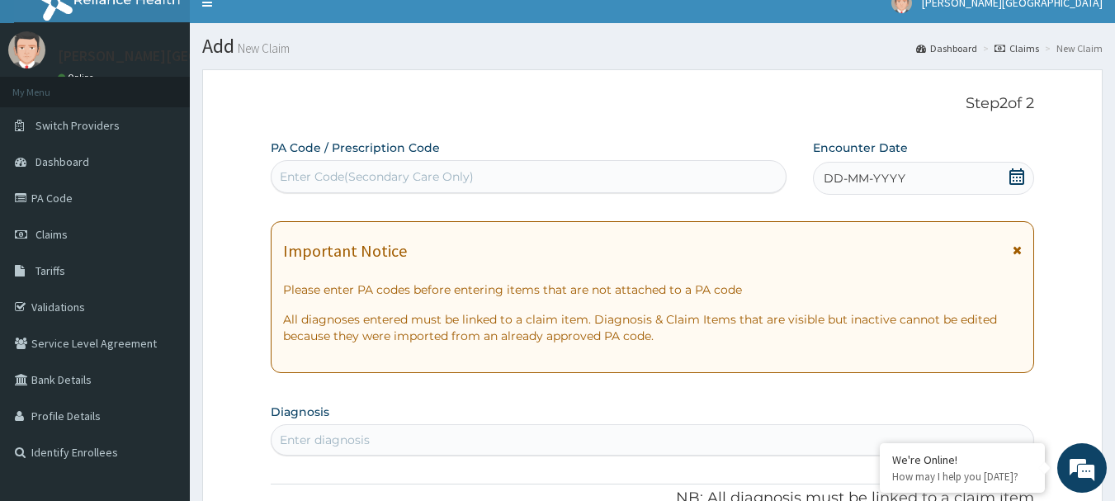
scroll to position [2, 0]
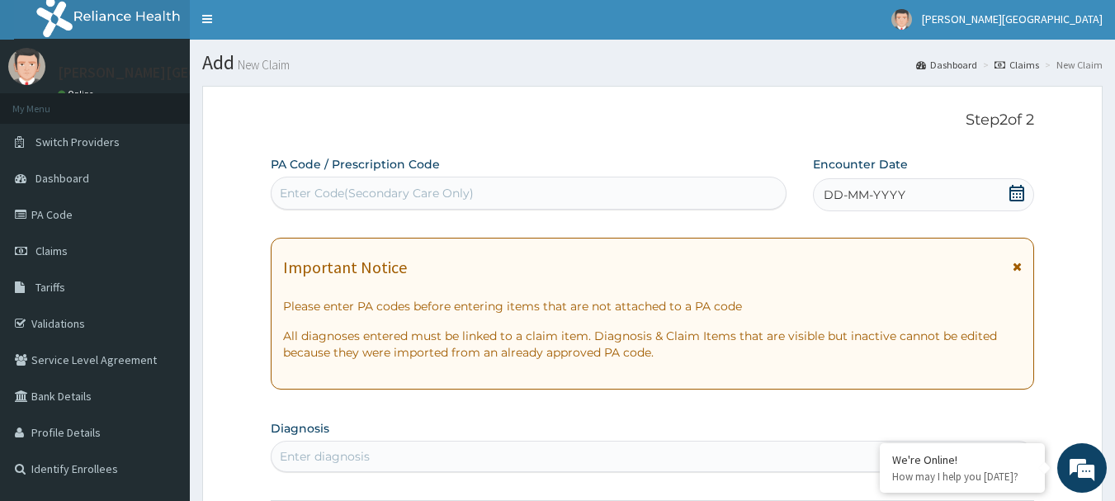
click at [537, 191] on div "Enter Code(Secondary Care Only)" at bounding box center [528, 193] width 515 height 26
type input "PA/B72C01"
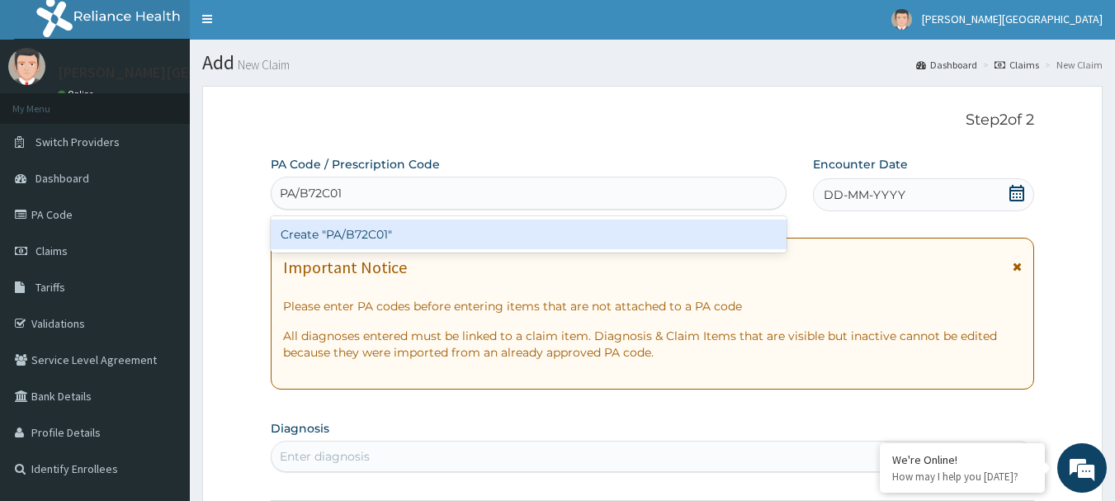
click at [354, 232] on div "Create "PA/B72C01"" at bounding box center [529, 234] width 517 height 30
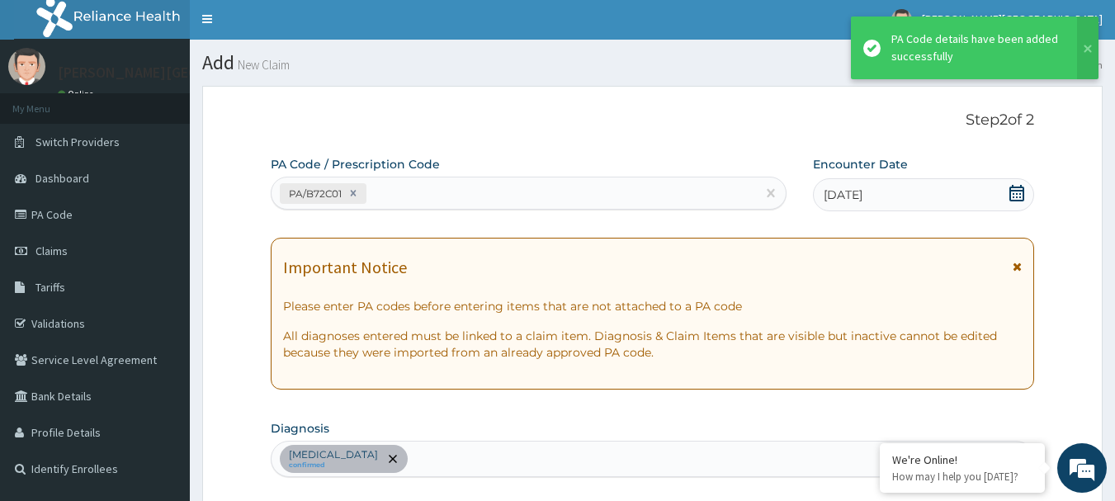
scroll to position [441, 0]
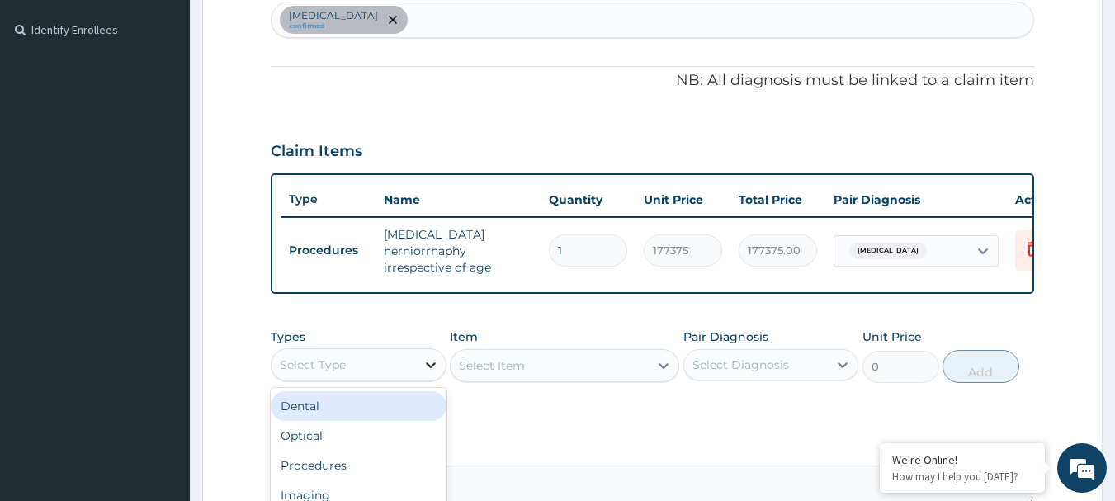
click at [433, 373] on icon at bounding box center [430, 364] width 17 height 17
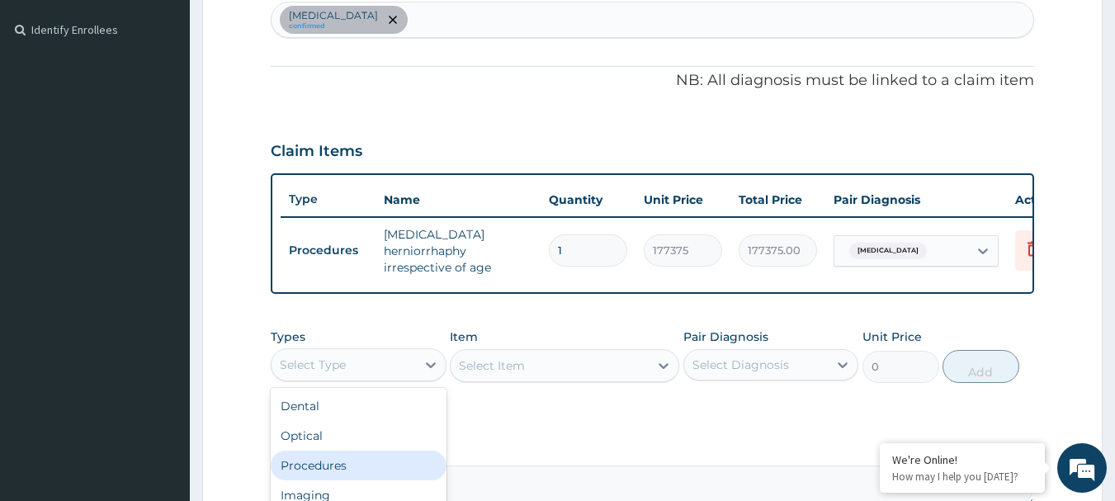
click at [375, 480] on div "Procedures" at bounding box center [359, 466] width 176 height 30
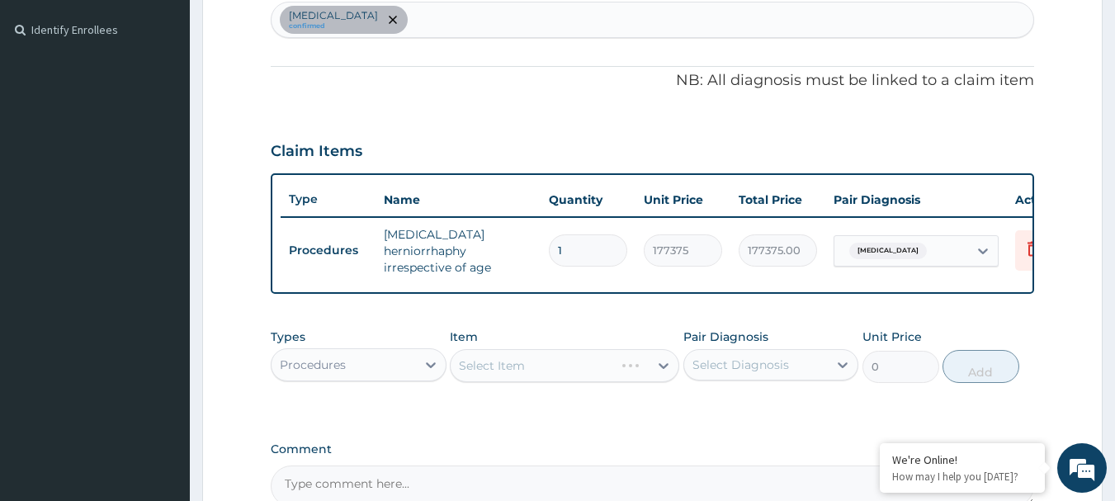
click at [585, 382] on div "Select Item" at bounding box center [564, 365] width 229 height 33
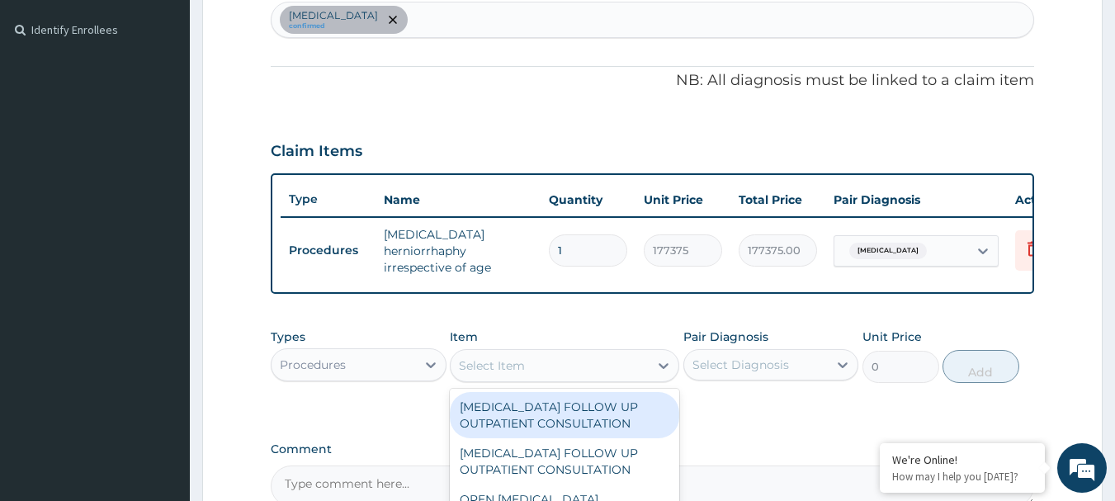
click at [534, 377] on div "Select Item" at bounding box center [550, 365] width 198 height 26
type input "GENERAL SURGEON"
click at [578, 434] on div "GENERAL SURGEON FIRST OUTPATIENT CONSULTATION" at bounding box center [564, 415] width 229 height 46
type input "21500"
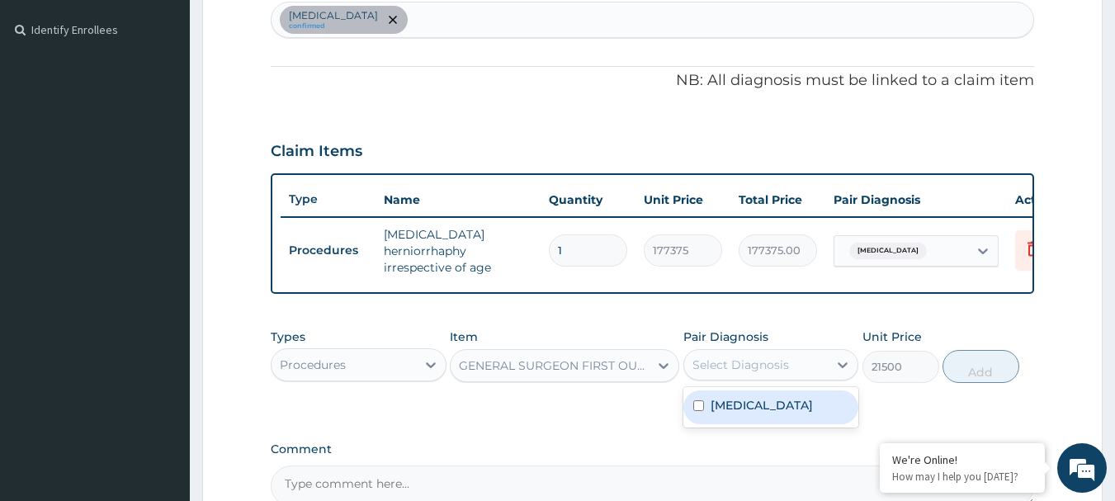
click at [774, 373] on div "Select Diagnosis" at bounding box center [740, 364] width 97 height 17
click at [774, 424] on div "Umbilical hernia" at bounding box center [771, 407] width 176 height 34
checkbox input "true"
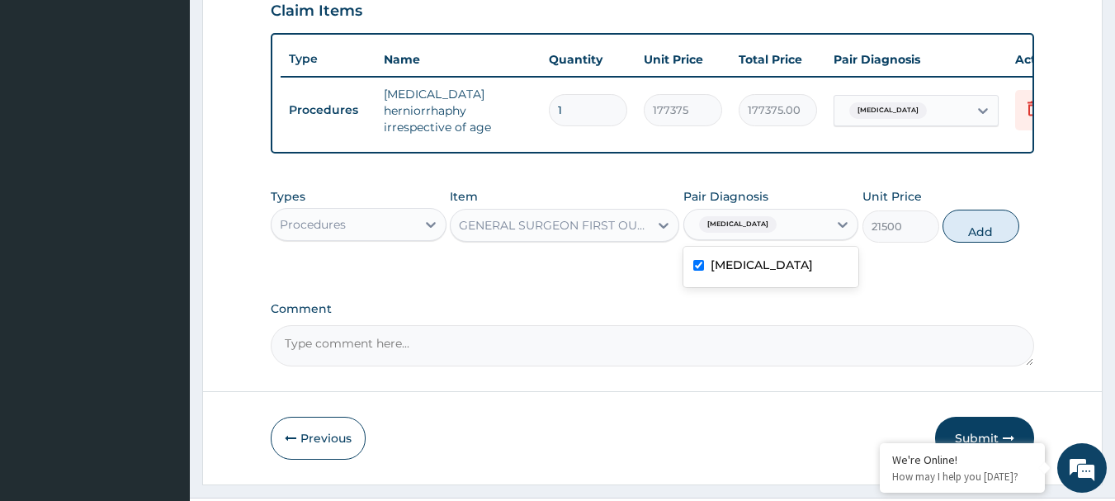
scroll to position [606, 0]
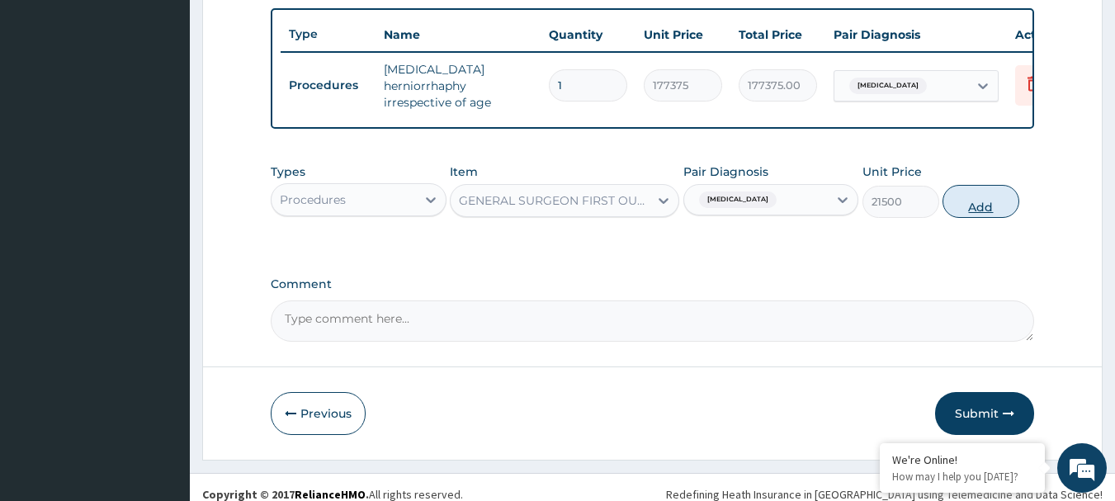
click at [988, 215] on button "Add" at bounding box center [980, 201] width 77 height 33
type input "0"
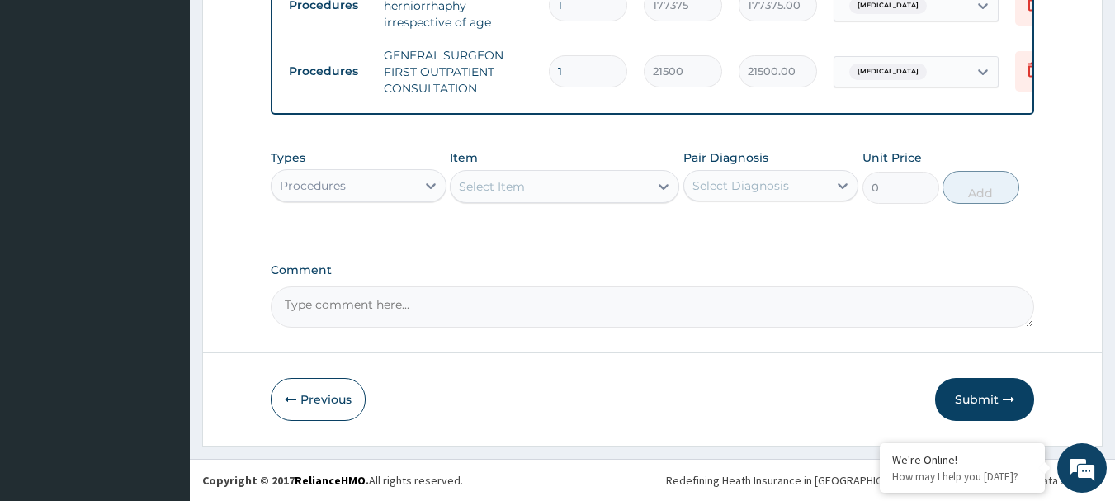
scroll to position [698, 0]
click at [984, 399] on button "Submit" at bounding box center [984, 399] width 99 height 43
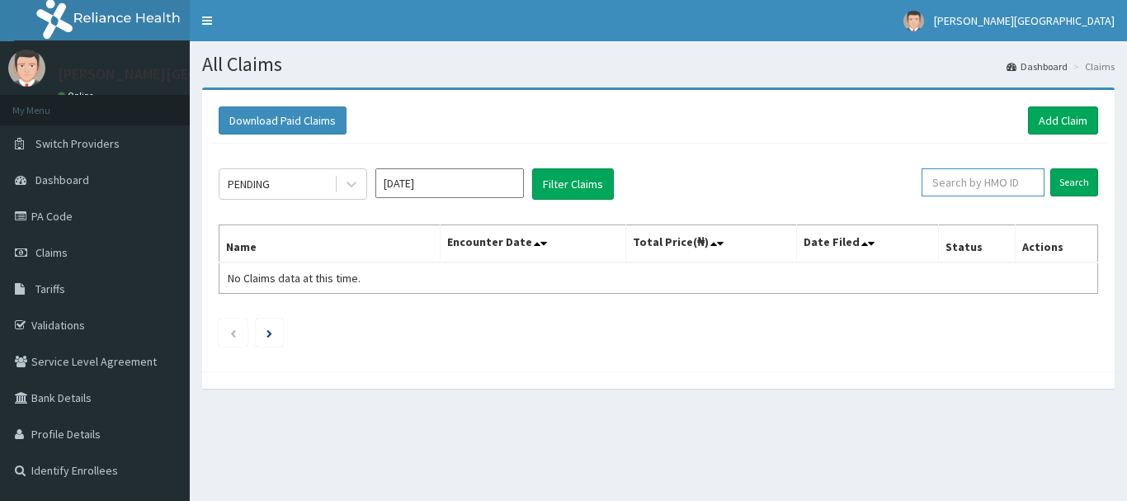
click at [984, 186] on input "text" at bounding box center [983, 182] width 123 height 28
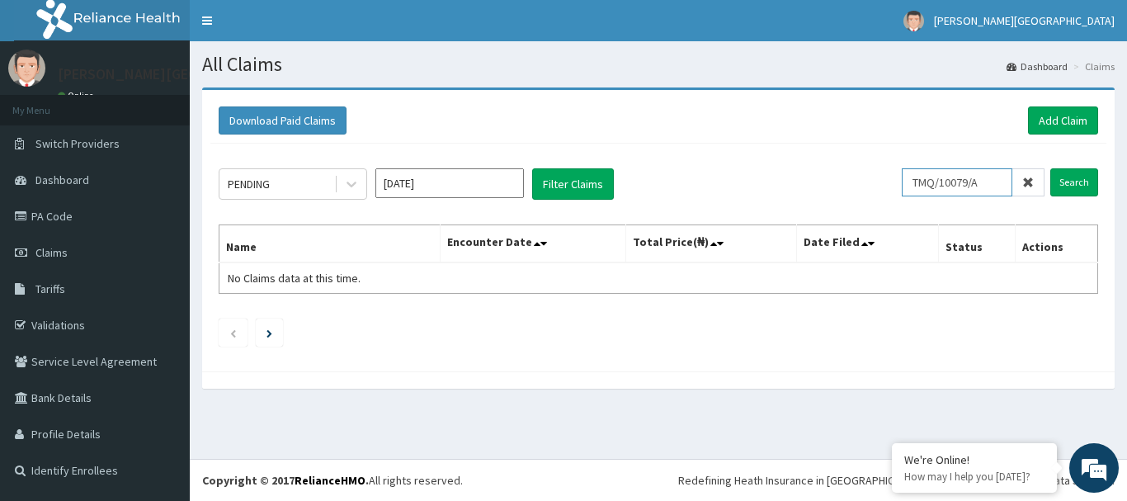
type input "TMQ/10079/A"
click at [1050, 168] on input "Search" at bounding box center [1074, 182] width 48 height 28
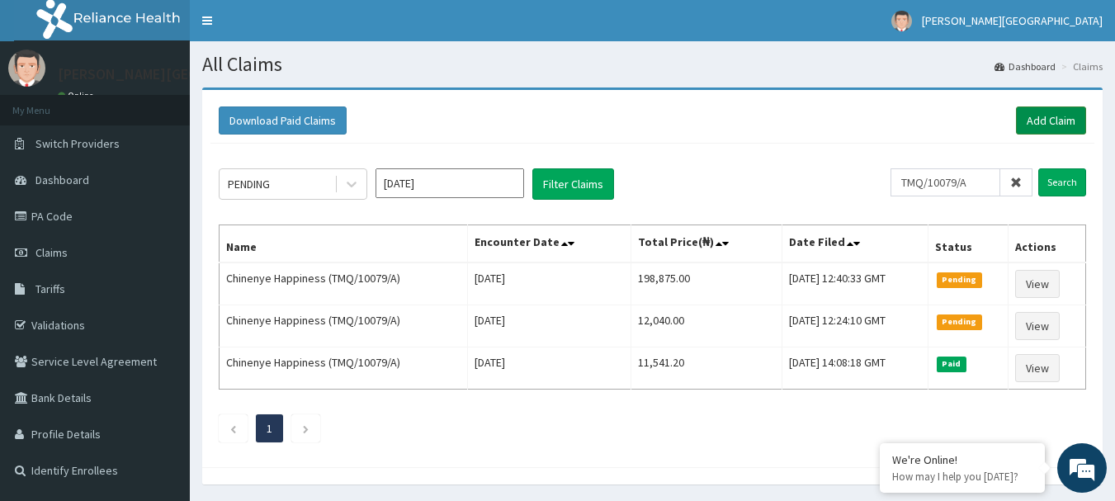
click at [1050, 112] on link "Add Claim" at bounding box center [1051, 120] width 70 height 28
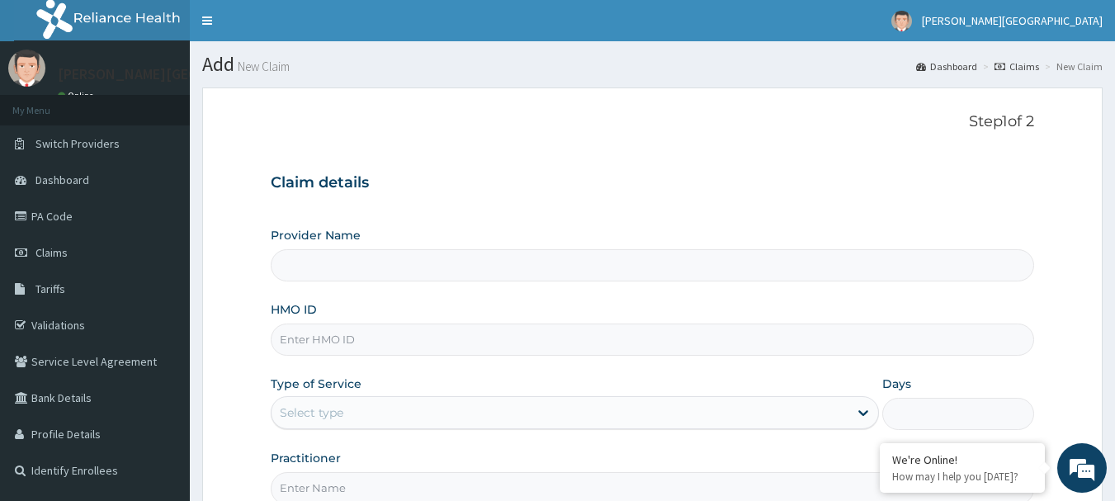
type input "[PERSON_NAME][GEOGRAPHIC_DATA]"
click at [410, 334] on input "HMO ID" at bounding box center [653, 339] width 764 height 32
type input "TMQ/10079/A"
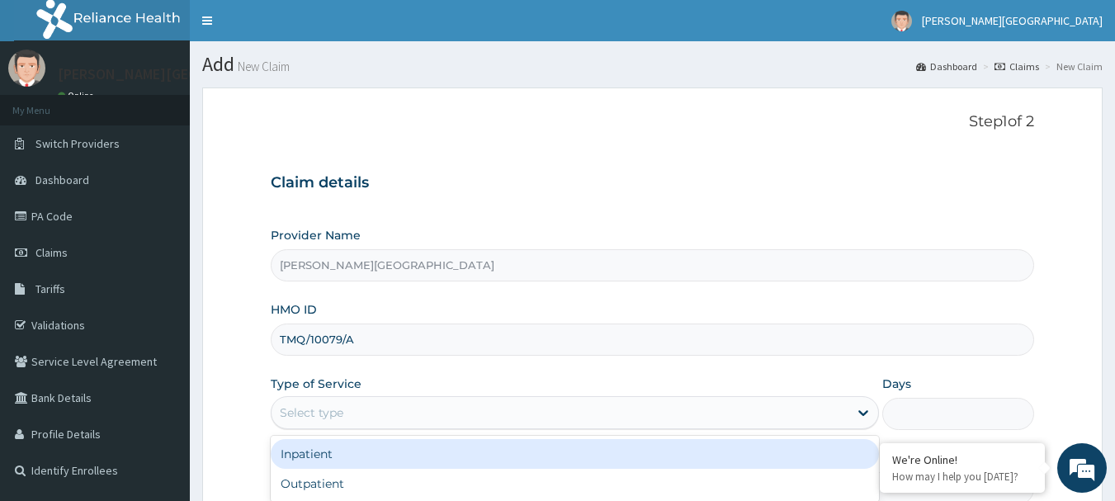
click at [391, 416] on div "Select type" at bounding box center [559, 412] width 577 height 26
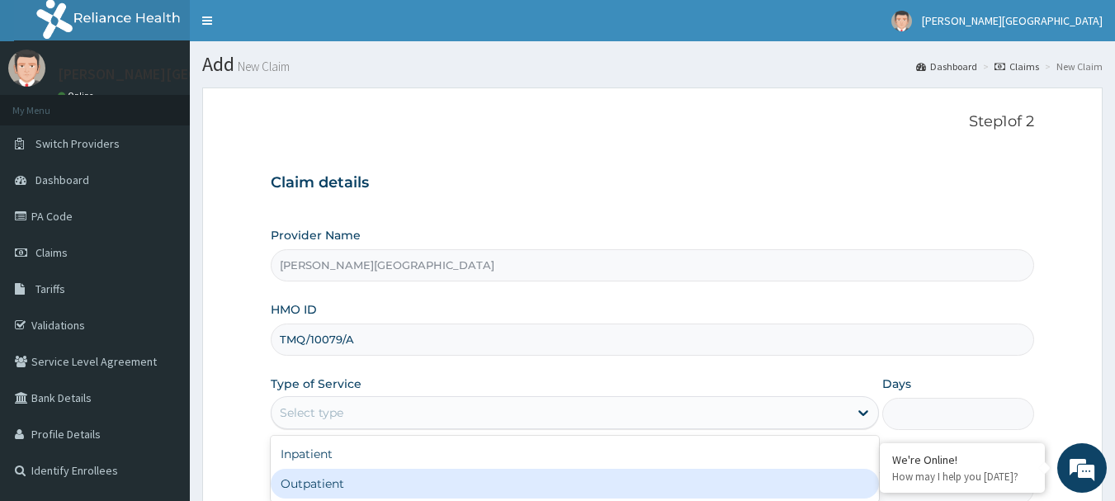
click at [408, 498] on div "Outpatient" at bounding box center [575, 484] width 608 height 30
type input "1"
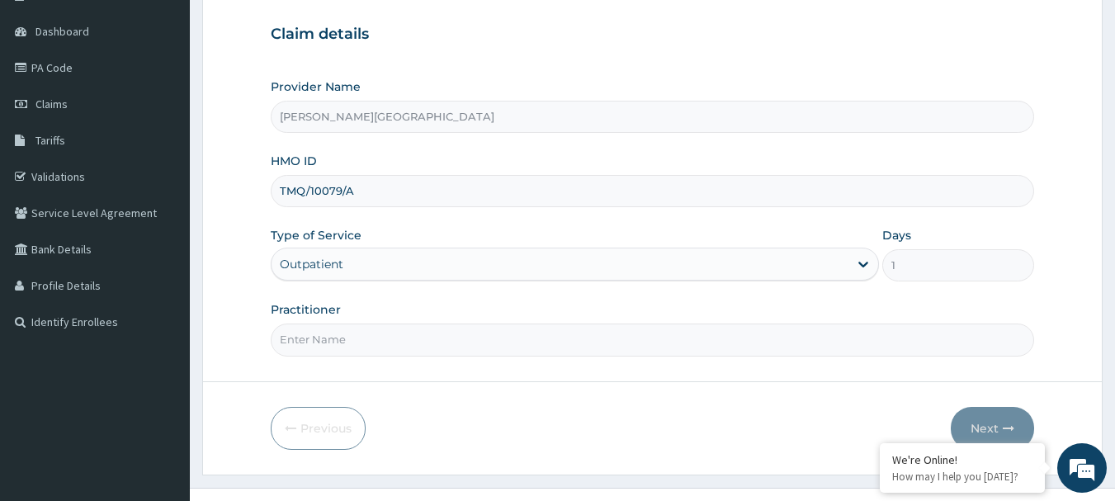
scroll to position [177, 0]
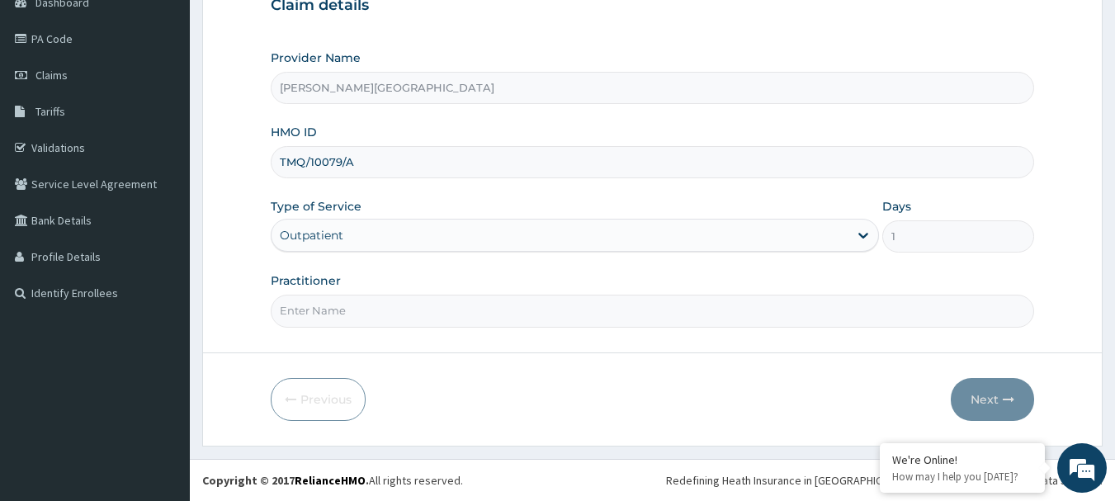
click at [578, 313] on input "Practitioner" at bounding box center [653, 311] width 764 height 32
type input "DR GIDEON"
click at [965, 389] on button "Next" at bounding box center [992, 399] width 83 height 43
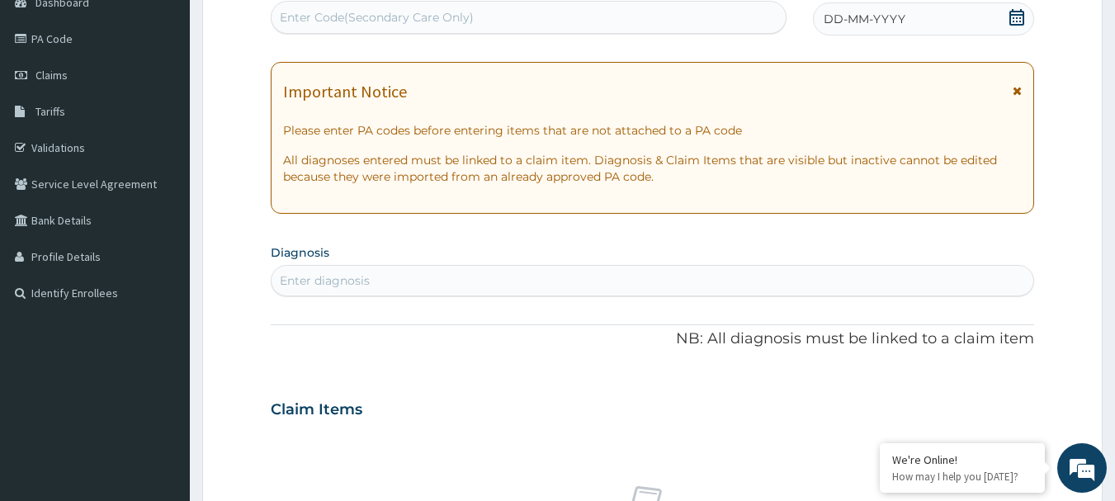
click at [536, 7] on div "Enter Code(Secondary Care Only)" at bounding box center [528, 17] width 515 height 26
type input "PA/0840F9"
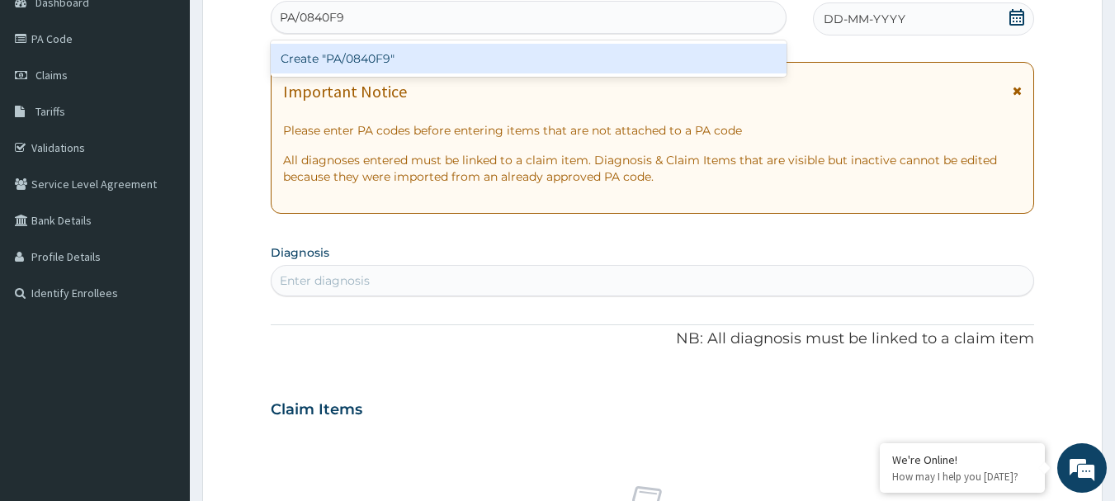
click at [337, 55] on div "Create "PA/0840F9"" at bounding box center [529, 59] width 517 height 30
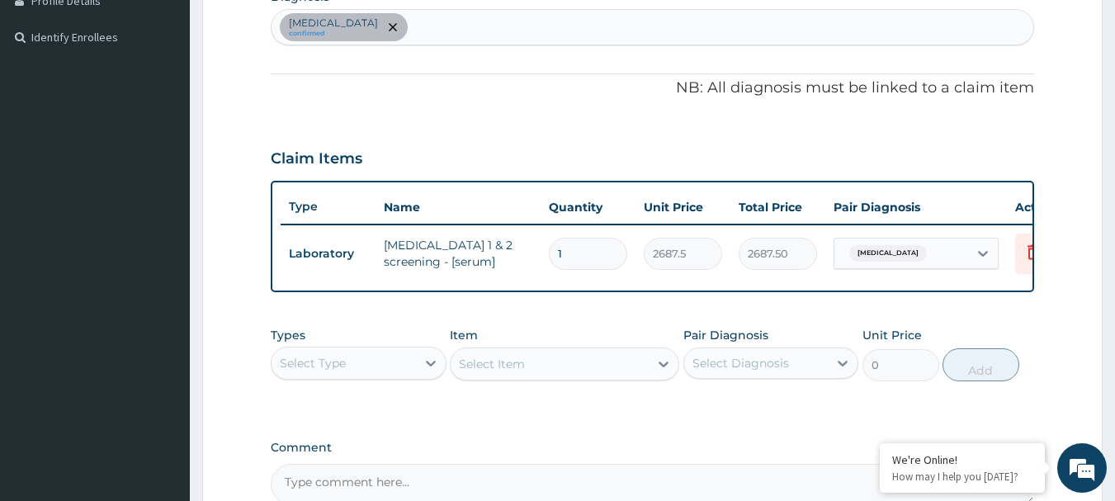
scroll to position [499, 0]
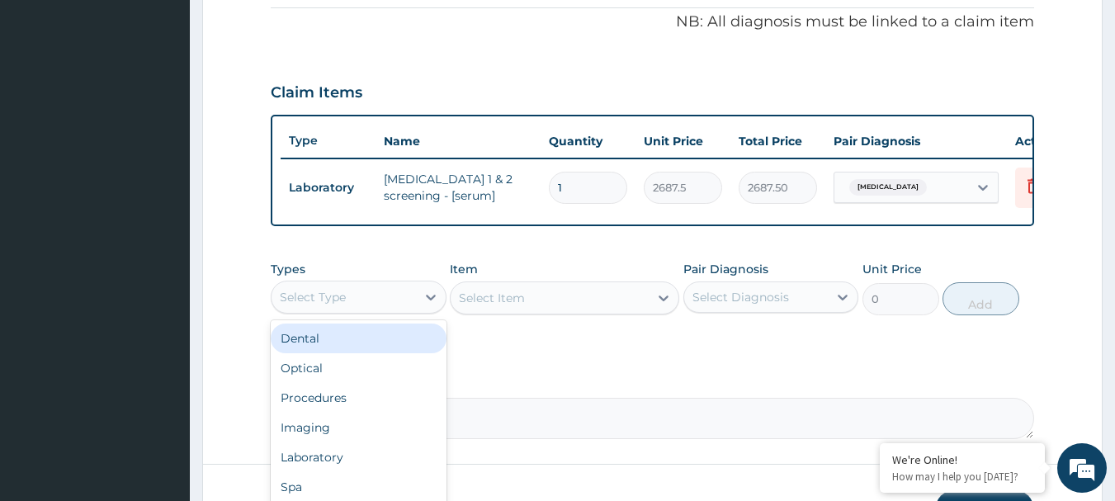
click at [384, 304] on div "Select Type" at bounding box center [343, 297] width 144 height 26
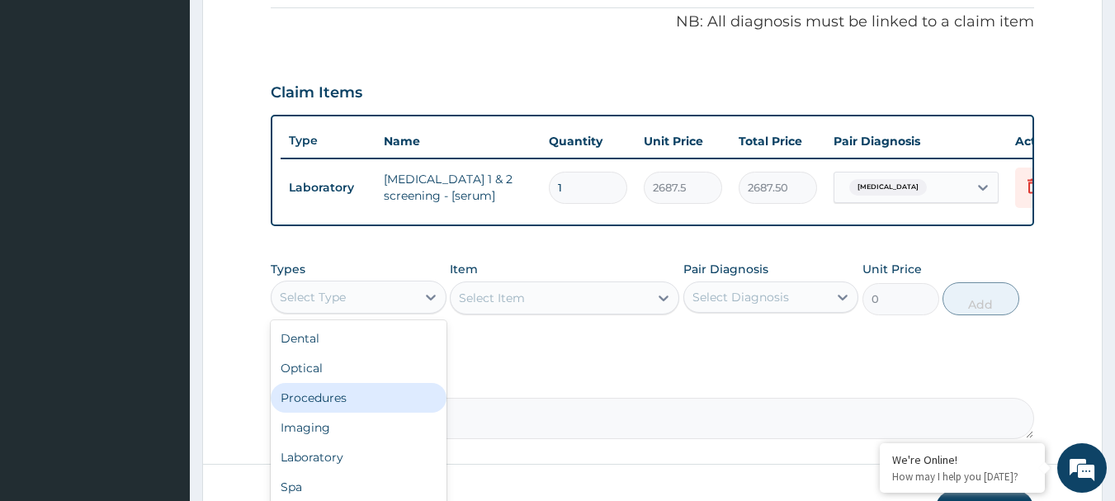
click at [337, 411] on div "Procedures" at bounding box center [359, 398] width 176 height 30
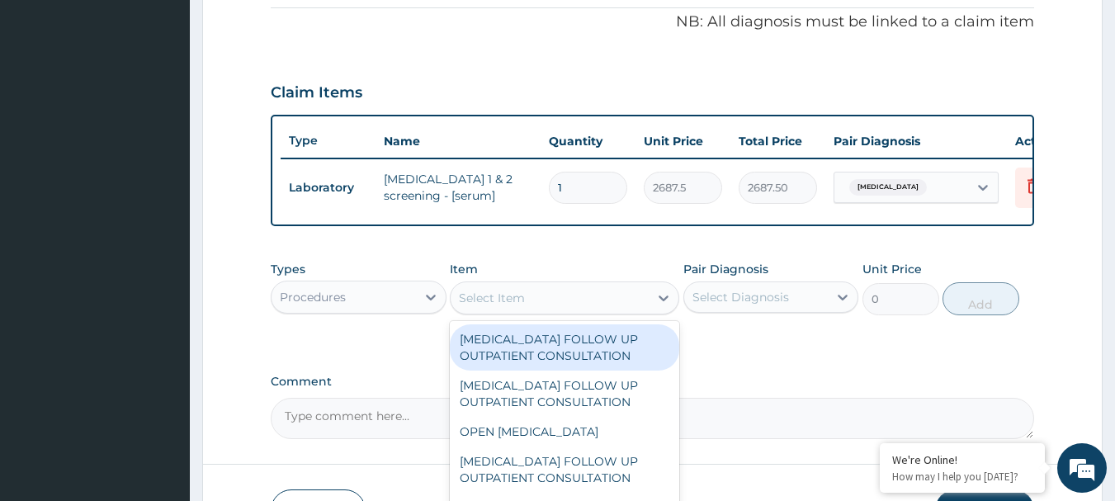
click at [621, 311] on div "Select Item" at bounding box center [550, 298] width 198 height 26
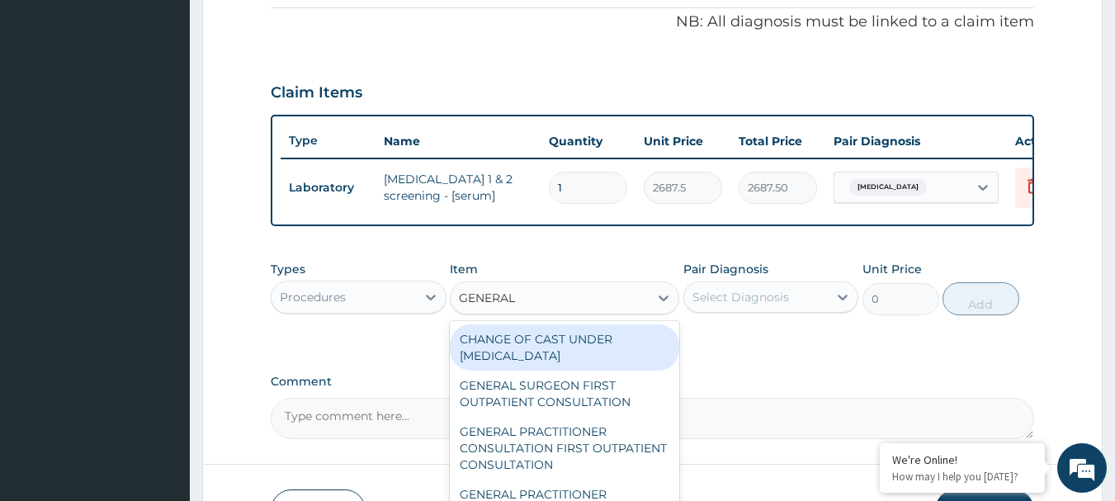
type input "GENERAL P"
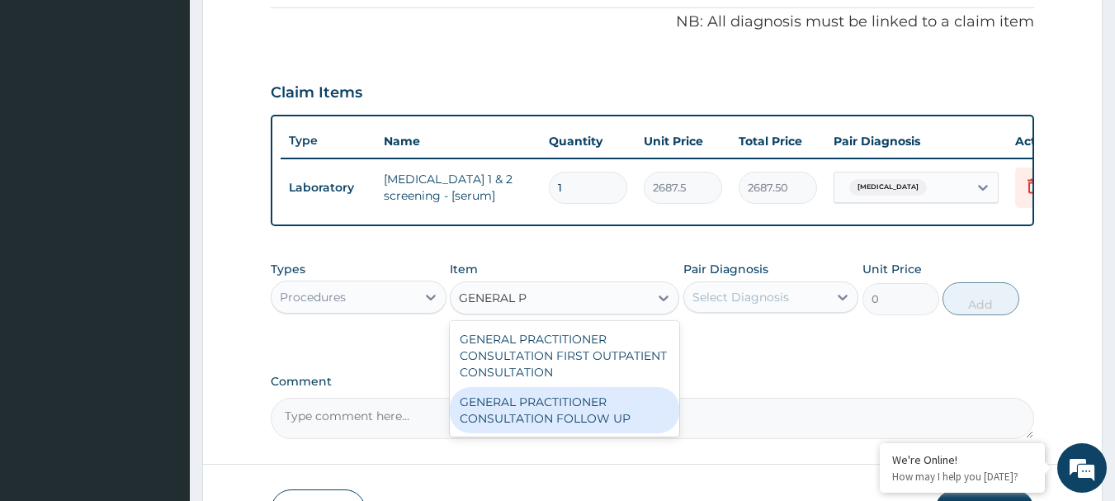
click at [586, 417] on div "GENERAL PRACTITIONER CONSULTATION FOLLOW UP" at bounding box center [564, 410] width 229 height 46
type input "2365"
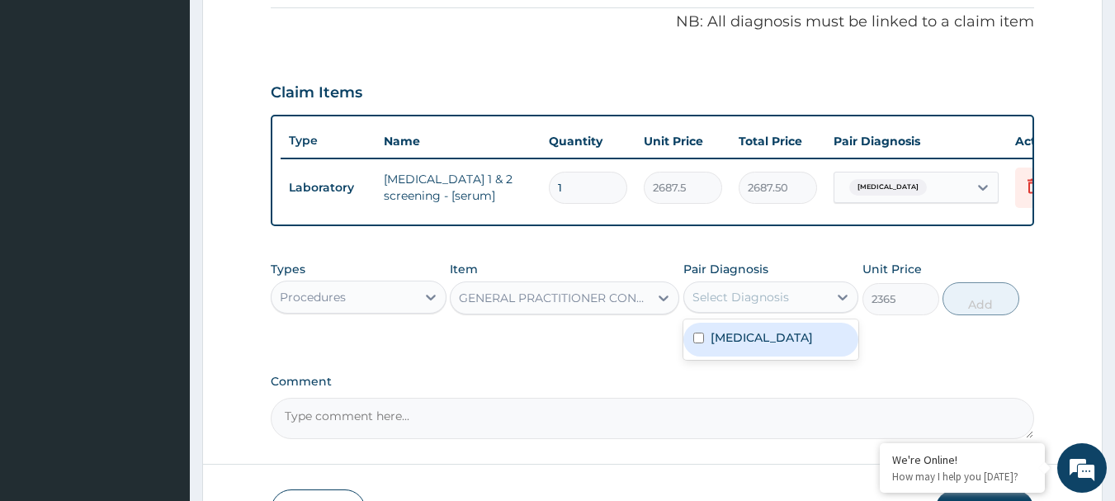
click at [783, 305] on div "Select Diagnosis" at bounding box center [740, 297] width 97 height 17
click at [777, 342] on label "Umbilical hernia" at bounding box center [761, 337] width 102 height 17
checkbox input "true"
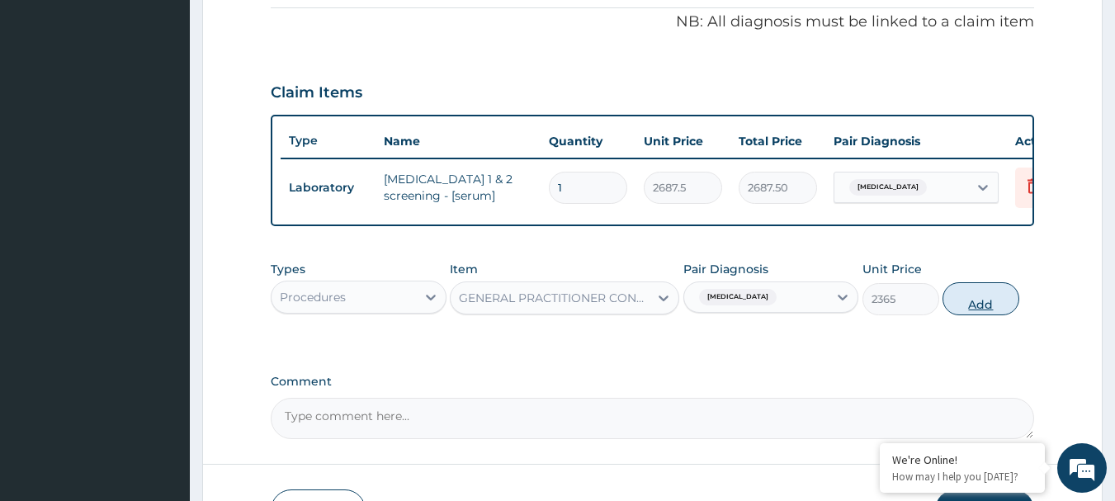
click at [989, 310] on button "Add" at bounding box center [980, 298] width 77 height 33
type input "0"
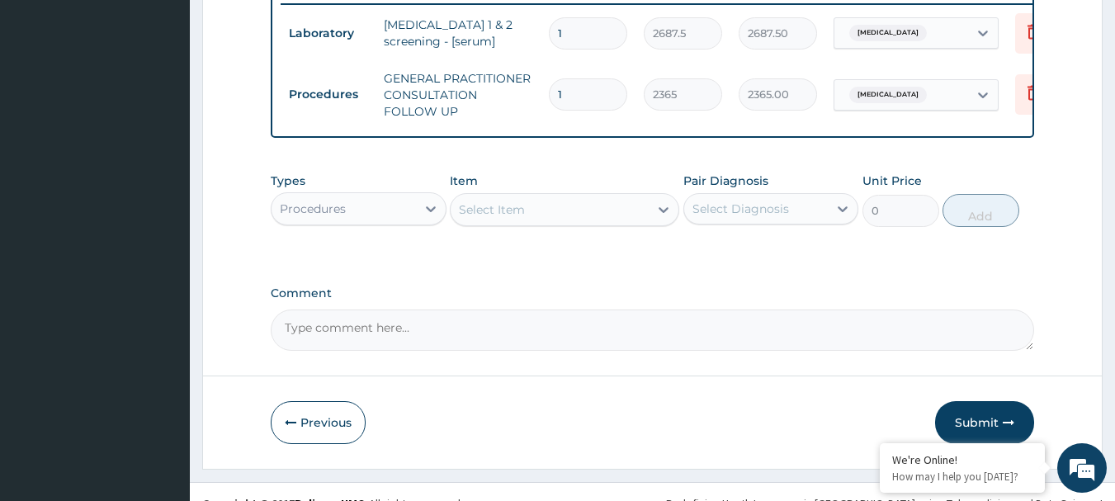
scroll to position [689, 0]
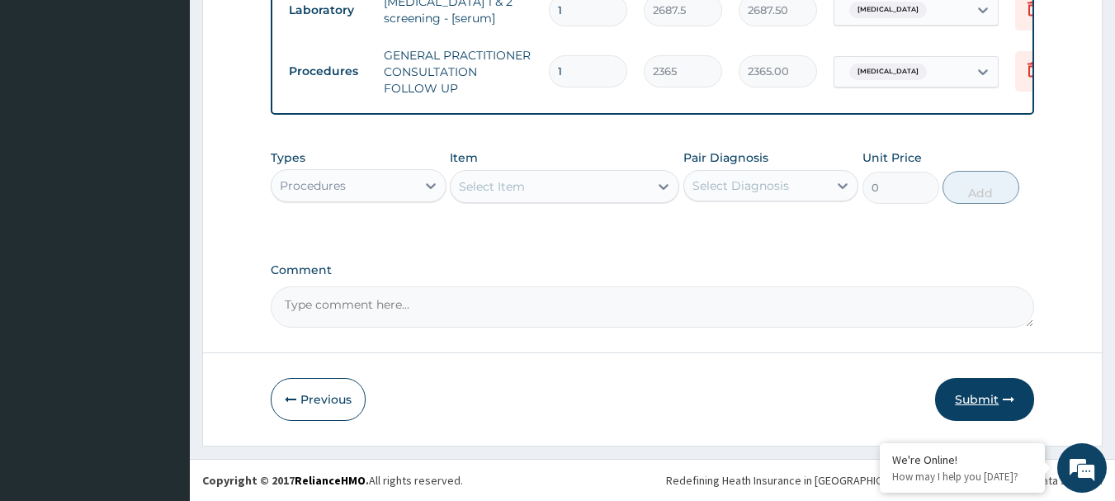
click at [989, 384] on button "Submit" at bounding box center [984, 399] width 99 height 43
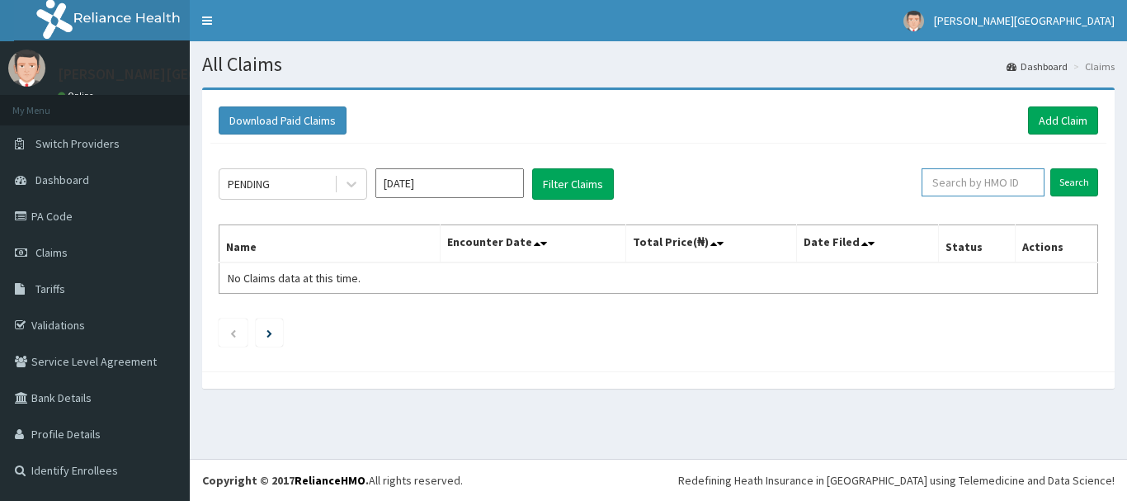
click at [995, 177] on input "text" at bounding box center [983, 182] width 123 height 28
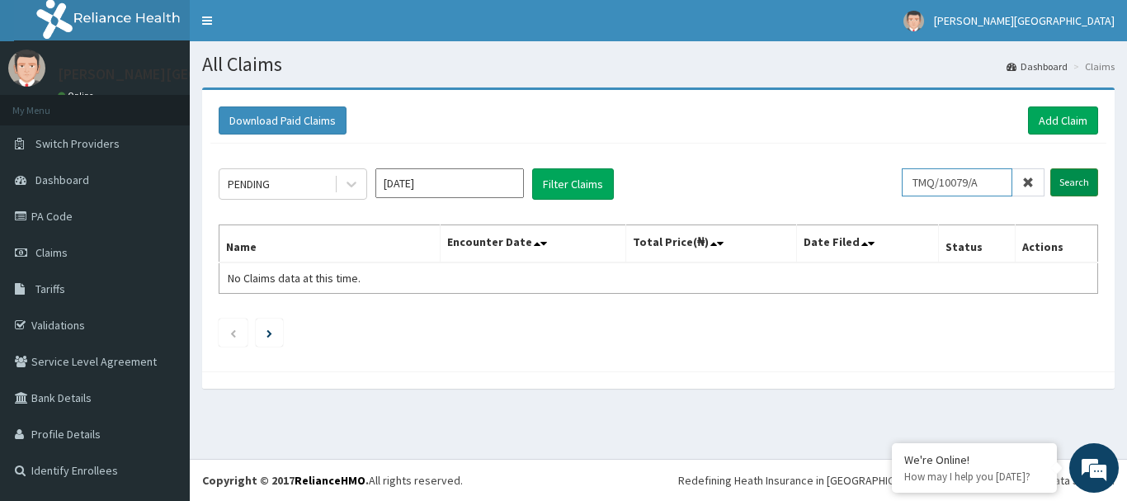
type input "TMQ/10079/A"
click at [1074, 174] on input "Search" at bounding box center [1074, 182] width 48 height 28
